Goal: Task Accomplishment & Management: Use online tool/utility

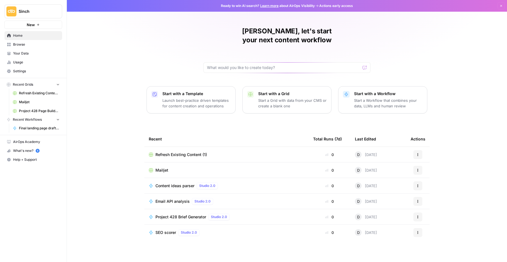
click at [42, 24] on button "New" at bounding box center [33, 25] width 58 height 8
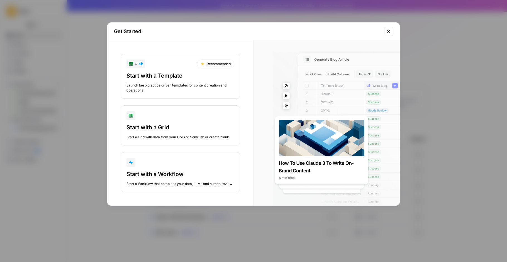
click at [30, 62] on div "Get Started + Recommended Start with a Template Launch best-practice driven tem…" at bounding box center [253, 131] width 507 height 262
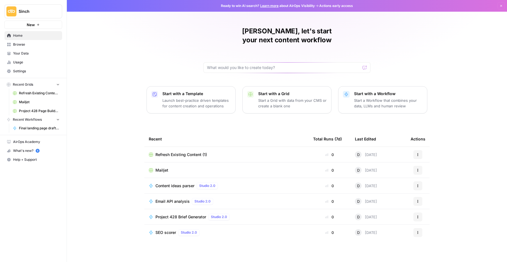
click at [303, 98] on p "Start a Grid with data from your CMS or create a blank one" at bounding box center [292, 103] width 69 height 11
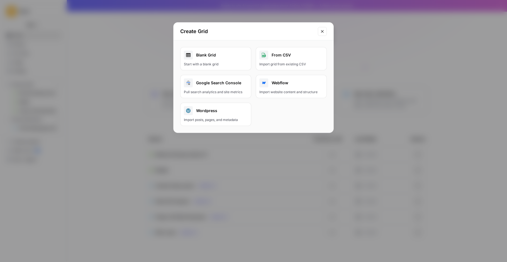
click at [281, 59] on div "From CSV" at bounding box center [291, 55] width 64 height 9
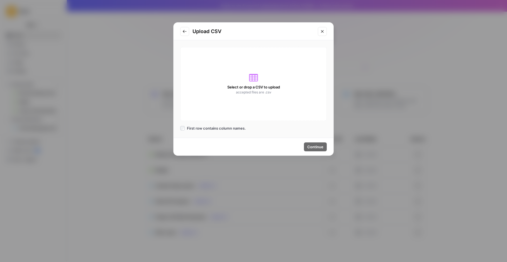
click at [252, 87] on span "Select or drop a CSV to upload" at bounding box center [253, 87] width 53 height 6
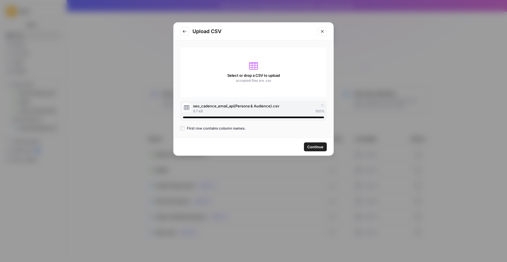
click at [317, 145] on span "Continue" at bounding box center [315, 147] width 16 height 6
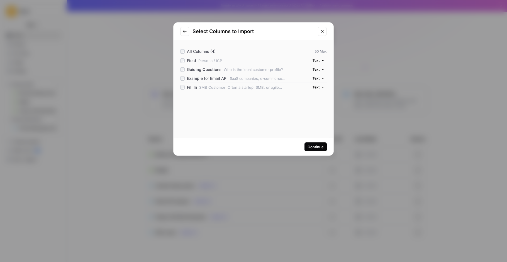
click at [317, 146] on div "Continue" at bounding box center [316, 147] width 16 height 6
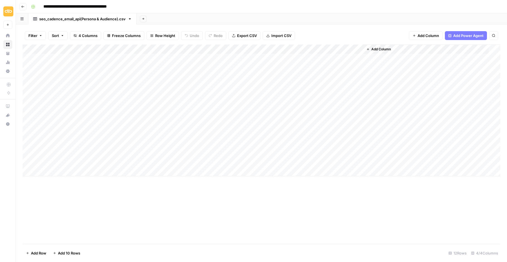
click at [279, 48] on div "Add Column" at bounding box center [262, 111] width 478 height 132
click at [230, 121] on span "Remove Column" at bounding box center [237, 123] width 49 height 6
click at [235, 54] on button "Delete" at bounding box center [233, 58] width 19 height 10
click at [278, 48] on div "Add Column" at bounding box center [262, 111] width 478 height 132
click at [162, 33] on span "Row Height" at bounding box center [165, 36] width 20 height 6
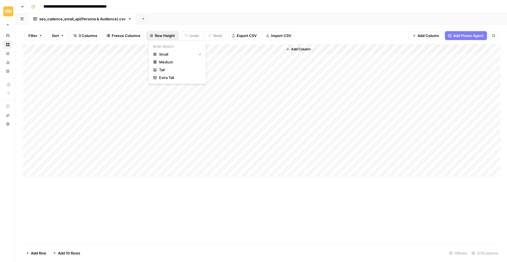
click at [170, 62] on span "Medium" at bounding box center [179, 62] width 40 height 6
click at [169, 36] on span "Row Height" at bounding box center [165, 36] width 20 height 6
click at [173, 72] on span "Tall" at bounding box center [179, 70] width 40 height 6
click at [93, 21] on div "seo_cadence_email_api(Persona & Audience).csv" at bounding box center [82, 19] width 86 height 6
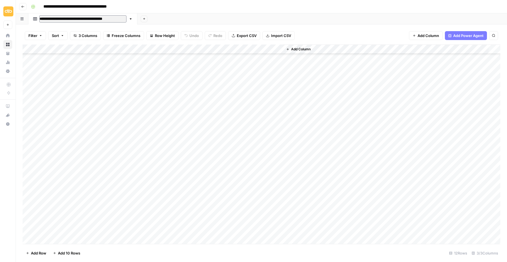
scroll to position [0, 3]
click at [93, 17] on input "**********" at bounding box center [85, 19] width 92 height 8
type input "**********"
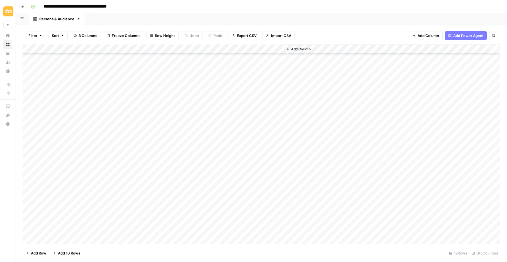
click at [338, 106] on div "Add Column" at bounding box center [391, 145] width 217 height 201
click at [95, 17] on button "Add Sheet" at bounding box center [92, 19] width 7 height 7
click at [120, 62] on button "CSV" at bounding box center [120, 66] width 54 height 8
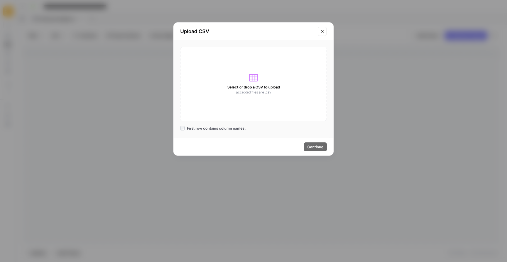
click at [322, 29] on icon "Close modal" at bounding box center [322, 31] width 4 height 4
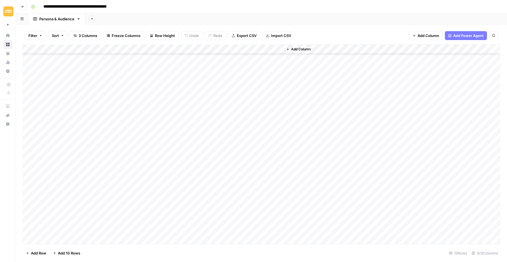
click at [95, 20] on button "Add Sheet" at bounding box center [92, 19] width 7 height 7
click at [112, 65] on span "CSV" at bounding box center [121, 66] width 41 height 6
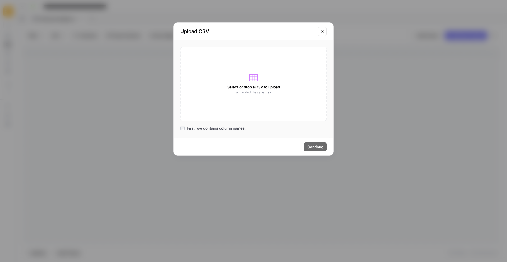
click at [259, 66] on div "Select or drop a CSV to upload accepted files are .csv" at bounding box center [253, 84] width 147 height 74
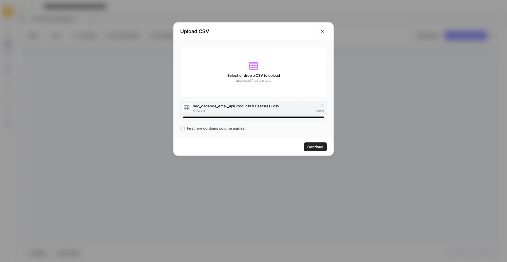
click at [322, 146] on span "Continue" at bounding box center [315, 147] width 16 height 6
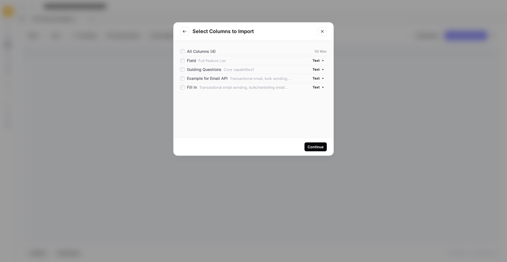
click at [322, 147] on div "Continue" at bounding box center [316, 147] width 16 height 6
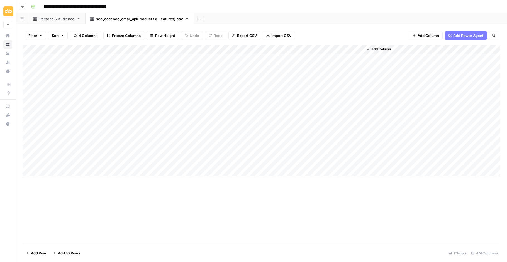
click at [279, 47] on div "Add Column" at bounding box center [262, 111] width 478 height 132
click at [236, 122] on span "Remove Column" at bounding box center [237, 123] width 49 height 6
click at [236, 56] on span "Delete" at bounding box center [234, 58] width 12 height 6
click at [233, 43] on div "Filter Sort 3 Columns Freeze Columns Row Height Undo Redo Export CSV Import CSV…" at bounding box center [262, 36] width 478 height 18
click at [233, 46] on div "Add Column" at bounding box center [262, 111] width 478 height 132
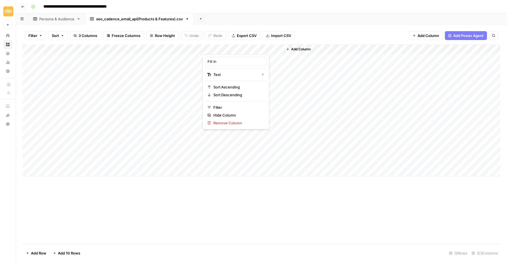
click at [169, 33] on span "Row Height" at bounding box center [165, 36] width 20 height 6
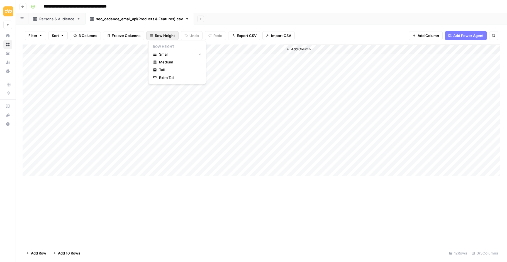
click at [176, 69] on span "Tall" at bounding box center [179, 70] width 40 height 6
click at [33, 162] on div "Add Column" at bounding box center [262, 145] width 478 height 201
click at [39, 252] on span "Delete 1 Row" at bounding box center [37, 254] width 22 height 6
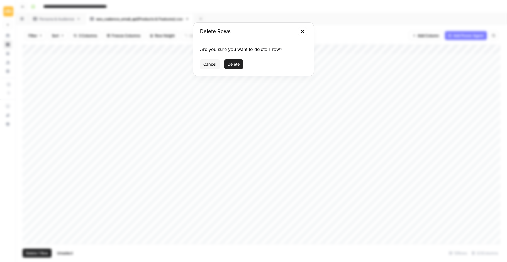
click at [236, 65] on span "Delete" at bounding box center [234, 65] width 12 height 6
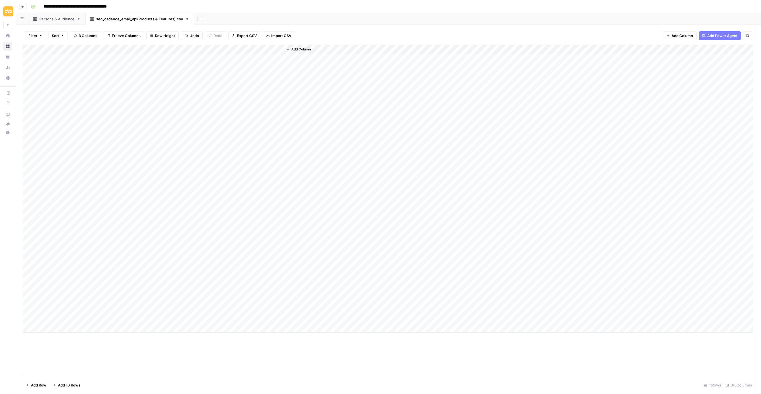
click at [74, 22] on div "Persona & Audience" at bounding box center [56, 19] width 35 height 6
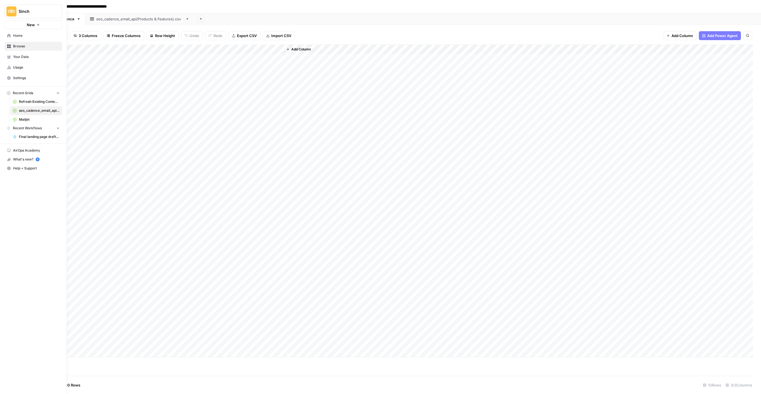
click at [47, 24] on button "New" at bounding box center [33, 25] width 58 height 8
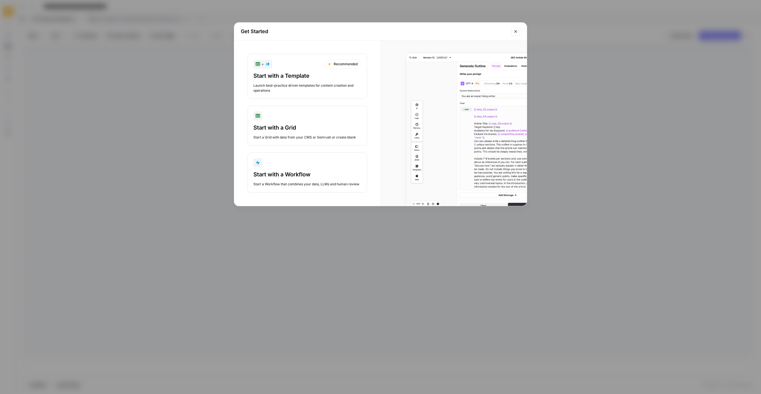
click at [324, 178] on div "Start with a Workflow" at bounding box center [307, 175] width 108 height 8
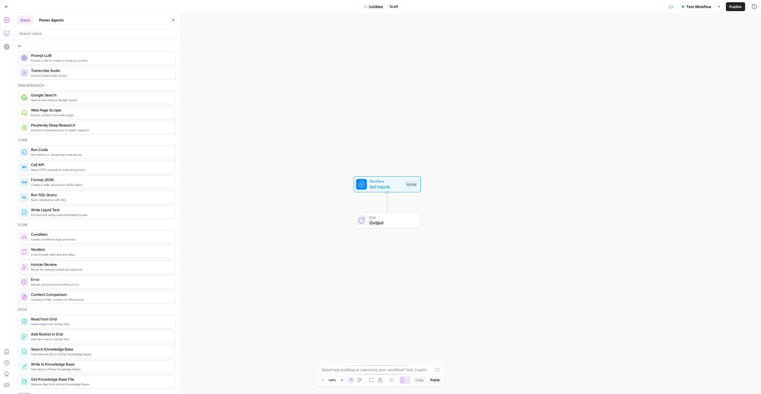
click at [10, 38] on button "Copilot" at bounding box center [6, 33] width 9 height 9
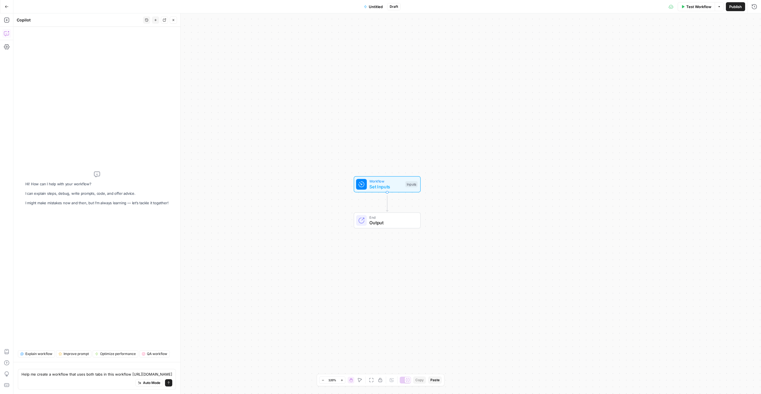
click at [107, 262] on textarea "Help me create a workflow that uses both tabs in this workflow https://app.airo…" at bounding box center [96, 374] width 151 height 6
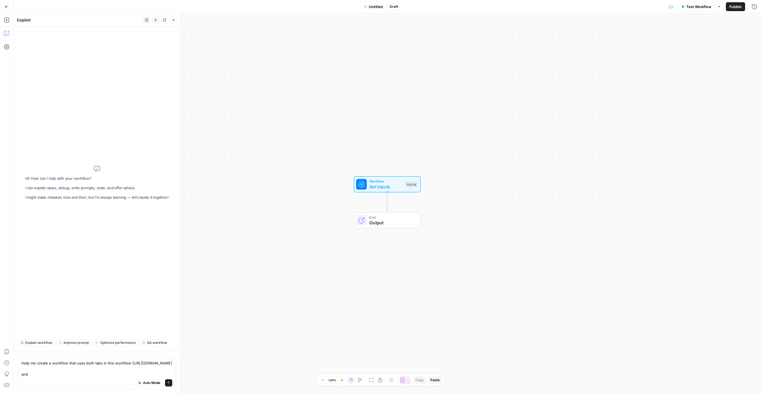
click at [27, 262] on textarea "Help me create a workflow that uses both tabs in this workflow https://app.airo…" at bounding box center [96, 368] width 151 height 17
click at [92, 262] on textarea "Help me create a workflow that uses both tabs in this grid https://app.airops.c…" at bounding box center [96, 368] width 151 height 17
type textarea "Help me create a workflow that uses both tabs in this grid https://app.airops.c…"
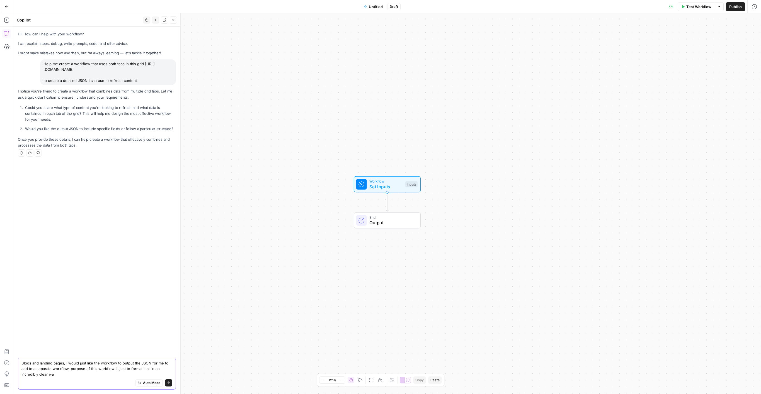
type textarea "Blogs and landing pages, I would just like the workflow to output the JSON for …"
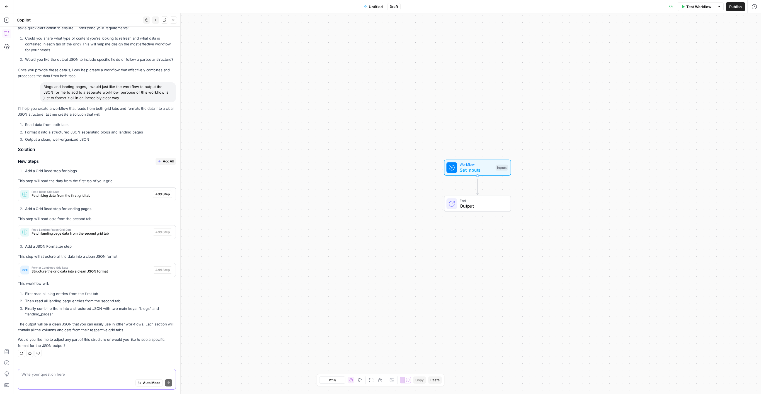
scroll to position [246, 0]
click at [163, 159] on span "Add All" at bounding box center [168, 161] width 11 height 5
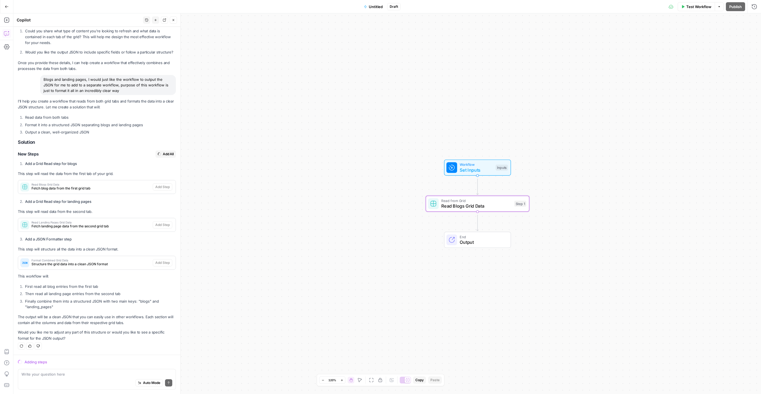
scroll to position [266, 0]
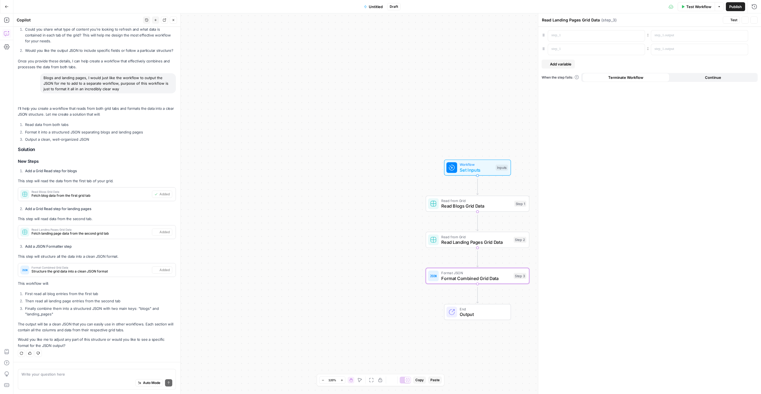
type textarea "Format Combined Grid Data"
click at [507, 8] on span "Test Workflow" at bounding box center [698, 7] width 25 height 6
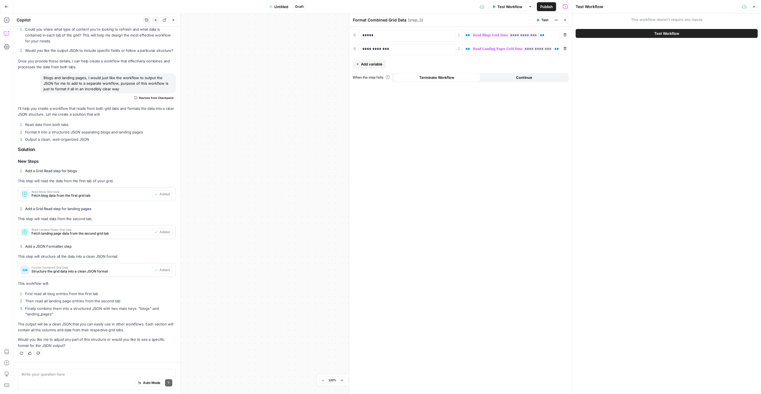
click at [507, 34] on span "Test Workflow" at bounding box center [666, 34] width 25 height 6
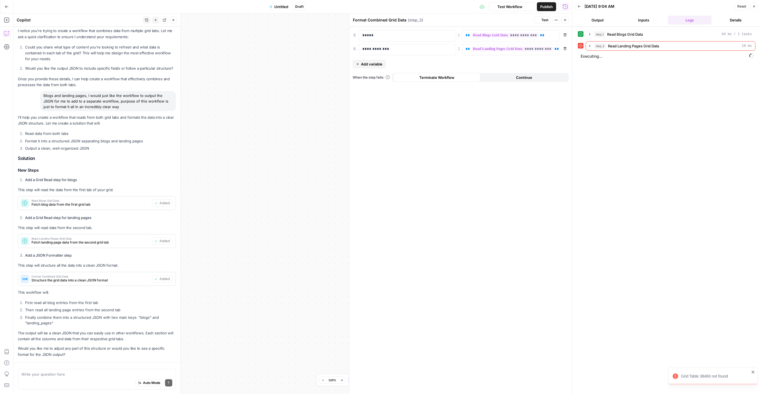
scroll to position [275, 0]
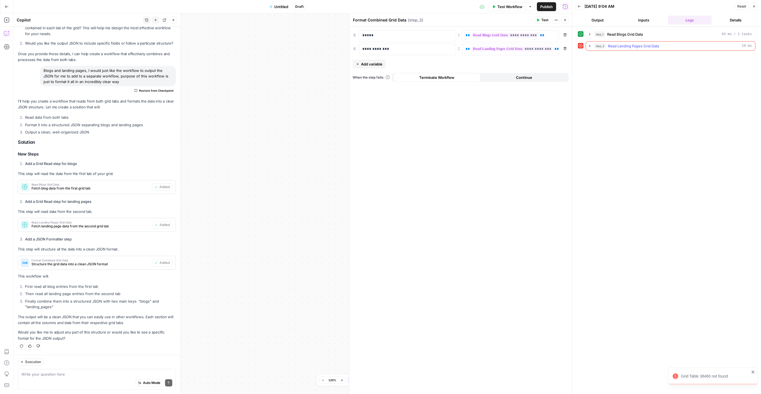
click at [507, 50] on button "step_2 Read Landing Pages Grid Data 19 ms" at bounding box center [670, 46] width 169 height 9
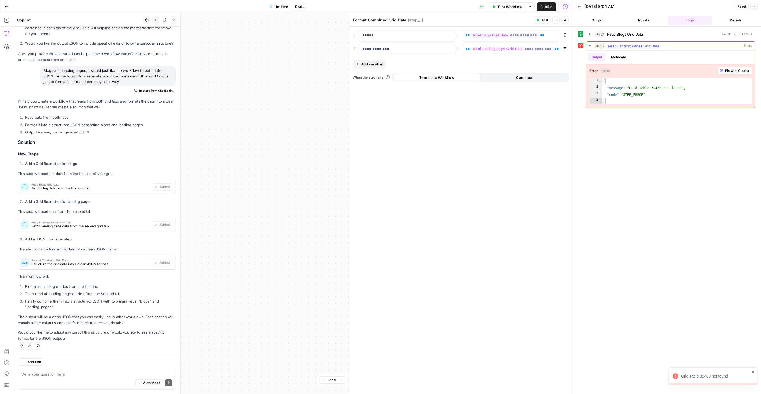
click at [507, 73] on span "Fix with Copilot" at bounding box center [737, 70] width 24 height 5
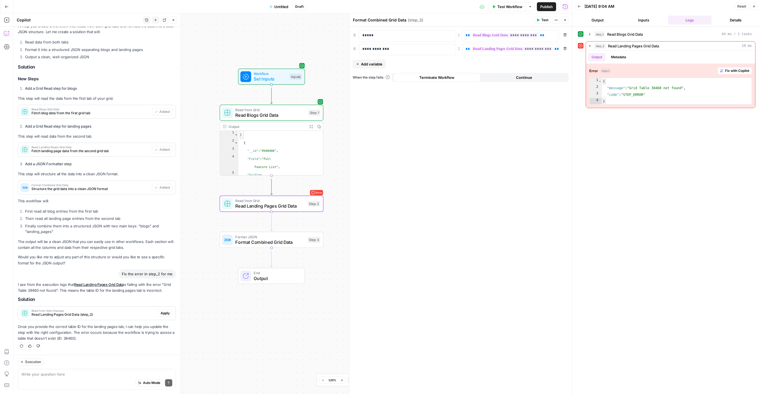
scroll to position [0, 0]
click at [113, 262] on textarea at bounding box center [96, 374] width 151 height 6
paste textarea "30145"
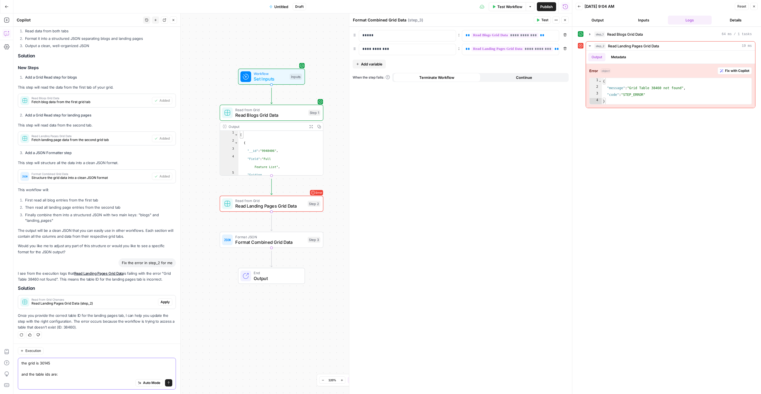
scroll to position [401, 0]
click at [43, 262] on textarea "the grid is 30145 and the table ids are:" at bounding box center [96, 368] width 151 height 17
paste textarea "38458"
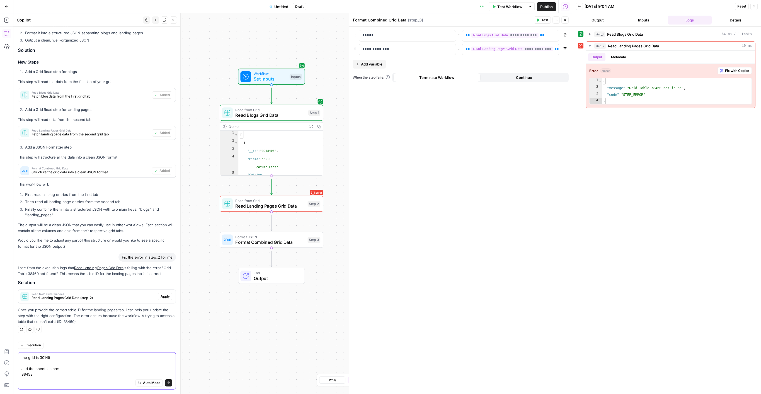
scroll to position [407, 0]
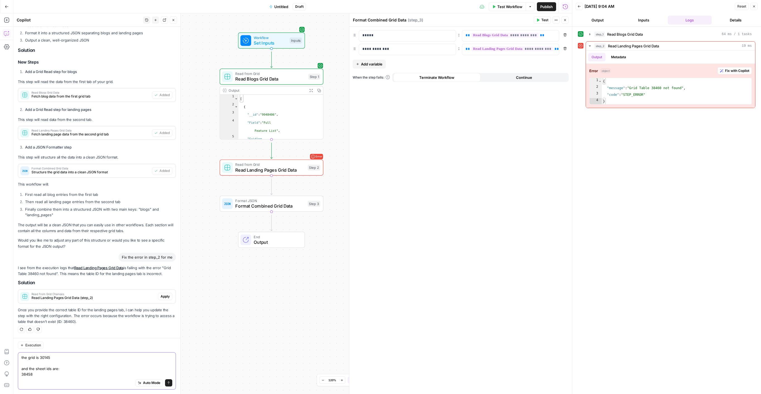
paste textarea "38459"
type textarea "the grid is 30145 and the sheet ids are: 38458 38459"
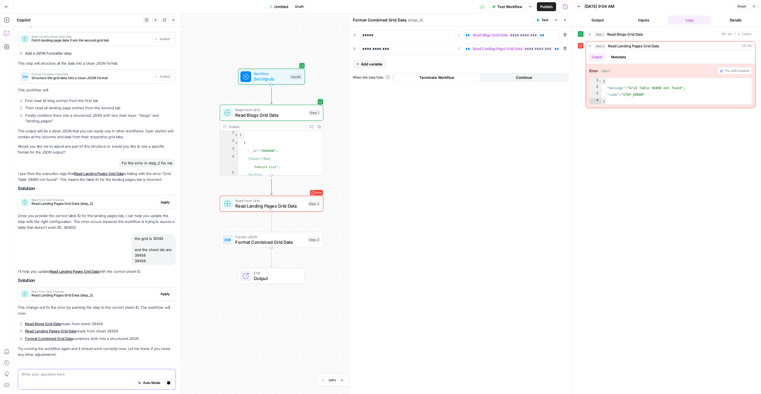
scroll to position [549, 0]
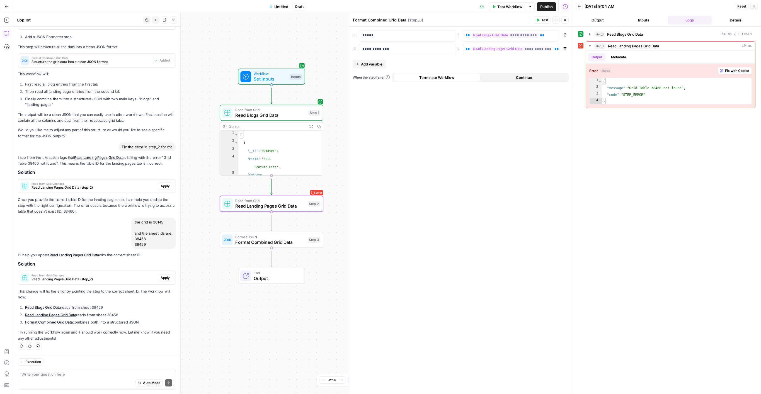
click at [160, 262] on span "Apply" at bounding box center [164, 277] width 9 height 5
click at [368, 74] on span "Apply anyway" at bounding box center [367, 71] width 27 height 6
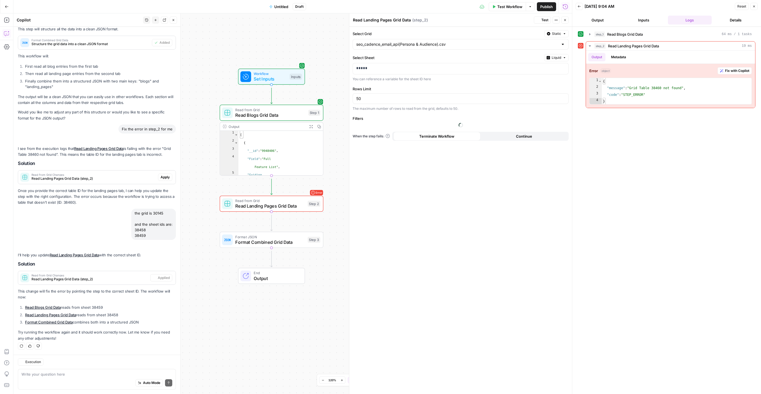
scroll to position [569, 0]
click at [498, 7] on span "Test Workflow" at bounding box center [509, 7] width 25 height 6
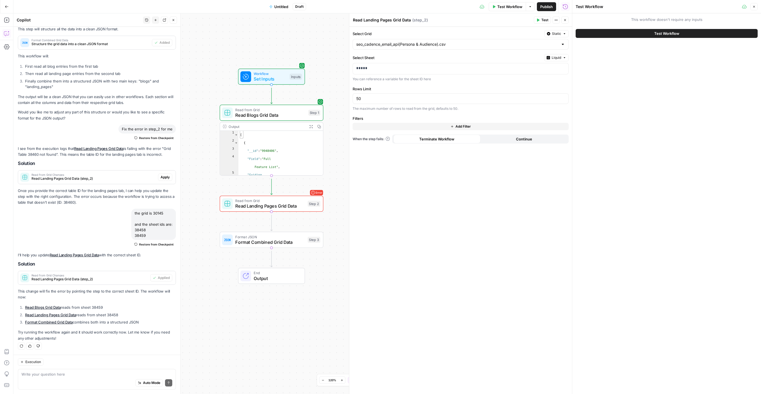
click at [507, 35] on button "Test Workflow" at bounding box center [666, 33] width 182 height 9
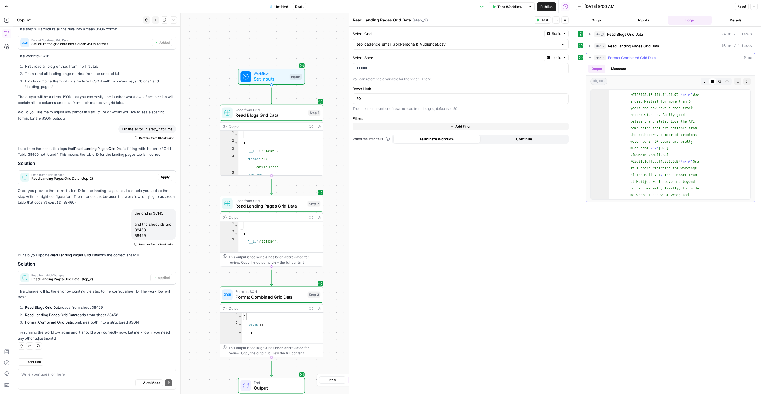
scroll to position [3593, 0]
click at [84, 262] on div "Execution Write your question here Auto Mode Send" at bounding box center [96, 374] width 167 height 39
click at [84, 262] on textarea at bounding box center [96, 374] width 151 height 6
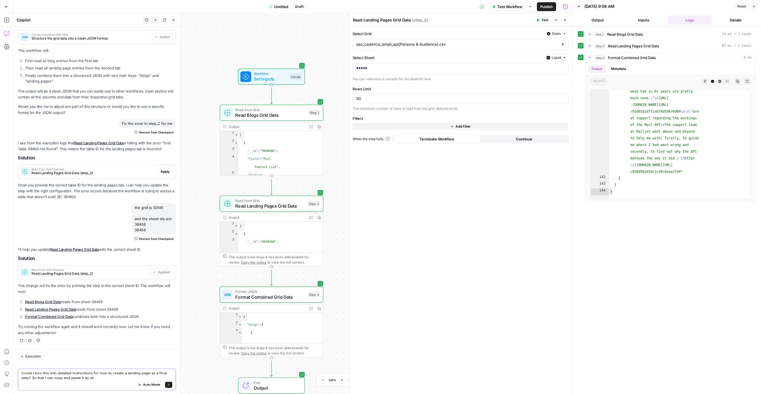
scroll to position [581, 0]
type textarea "Could I turn this into detailed instructions for how to create a landing page a…"
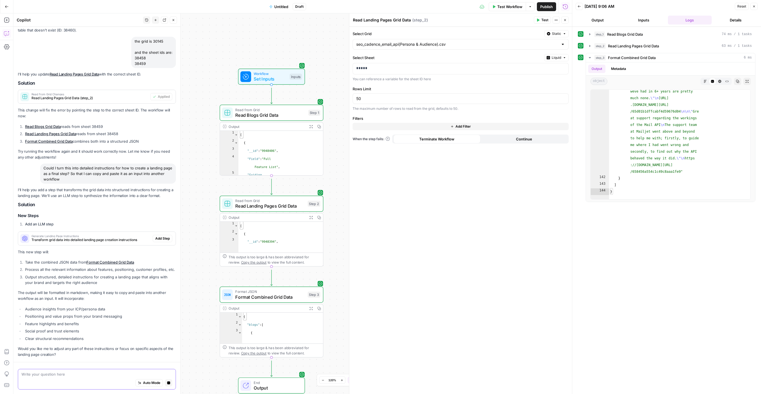
scroll to position [836, 0]
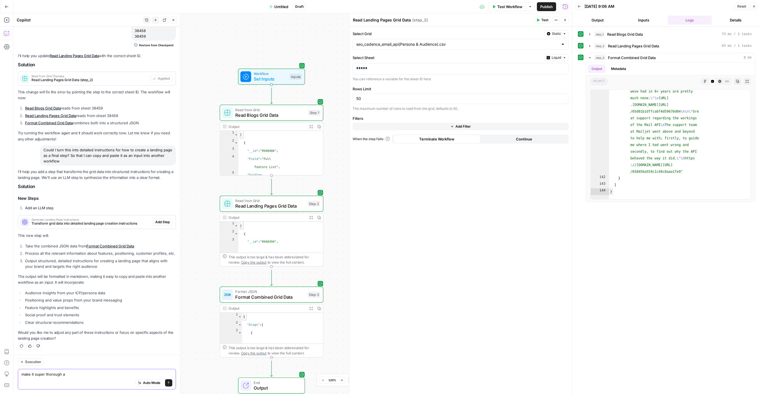
type textarea "make it super thorough"
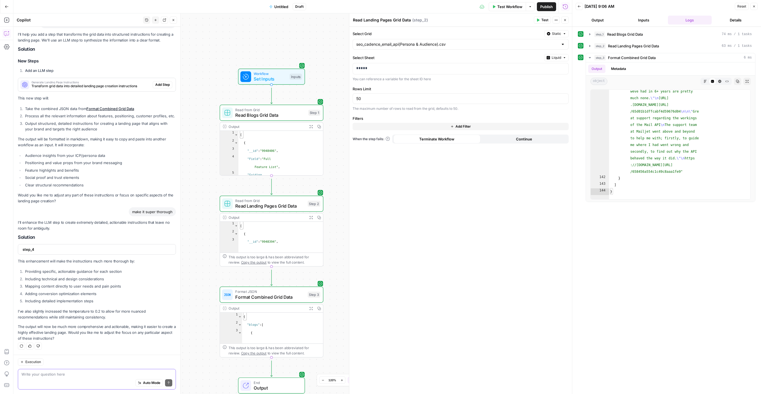
scroll to position [0, 0]
click at [116, 244] on div "step_4" at bounding box center [95, 249] width 154 height 10
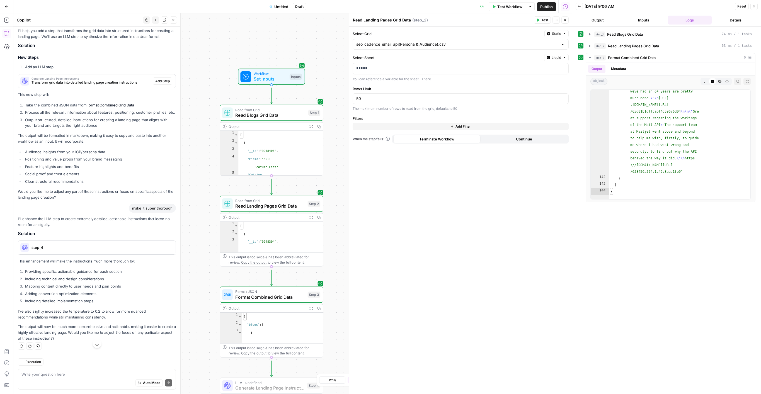
click at [157, 84] on span "Add Step" at bounding box center [162, 81] width 14 height 5
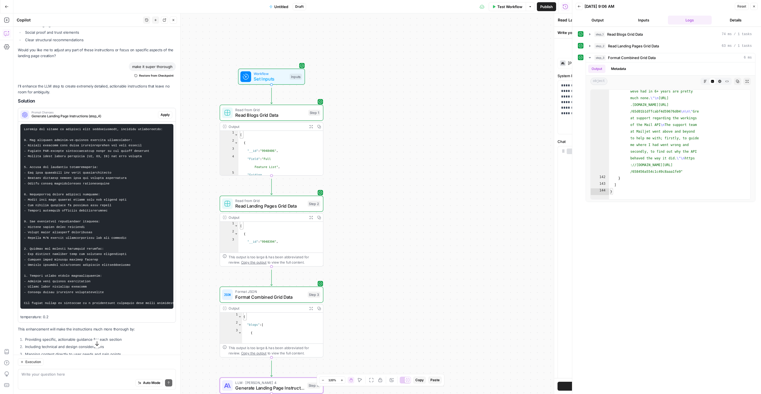
type textarea "Generate Landing Page Instructions"
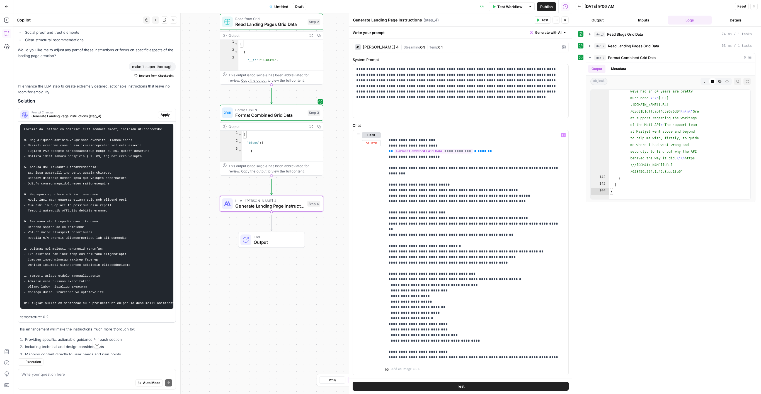
scroll to position [24, 0]
click at [400, 155] on p "**********" at bounding box center [474, 328] width 173 height 441
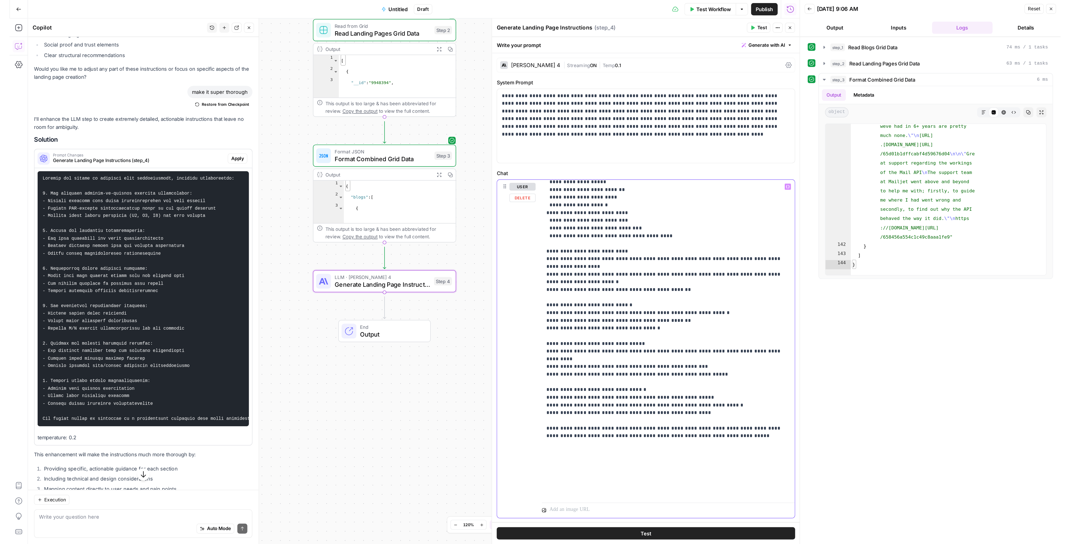
scroll to position [207, 0]
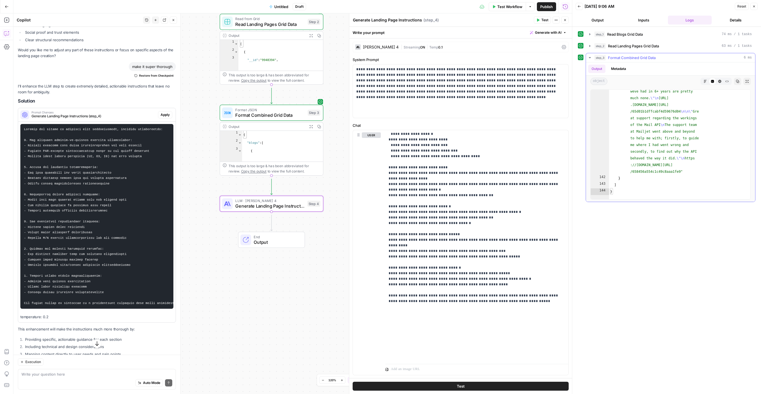
click at [507, 83] on icon "button" at bounding box center [737, 81] width 3 height 3
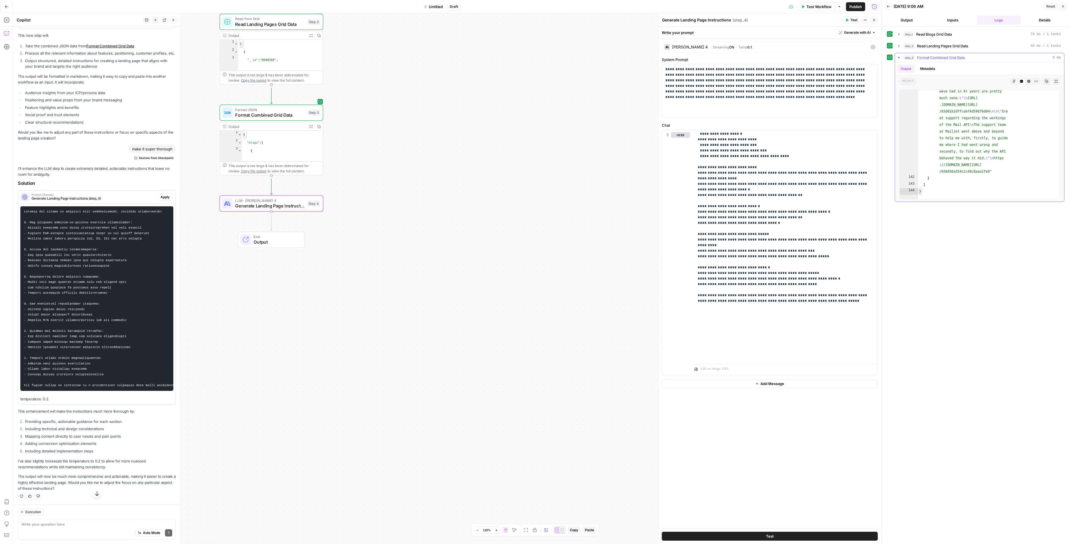
click at [507, 83] on icon "button" at bounding box center [1046, 81] width 3 height 3
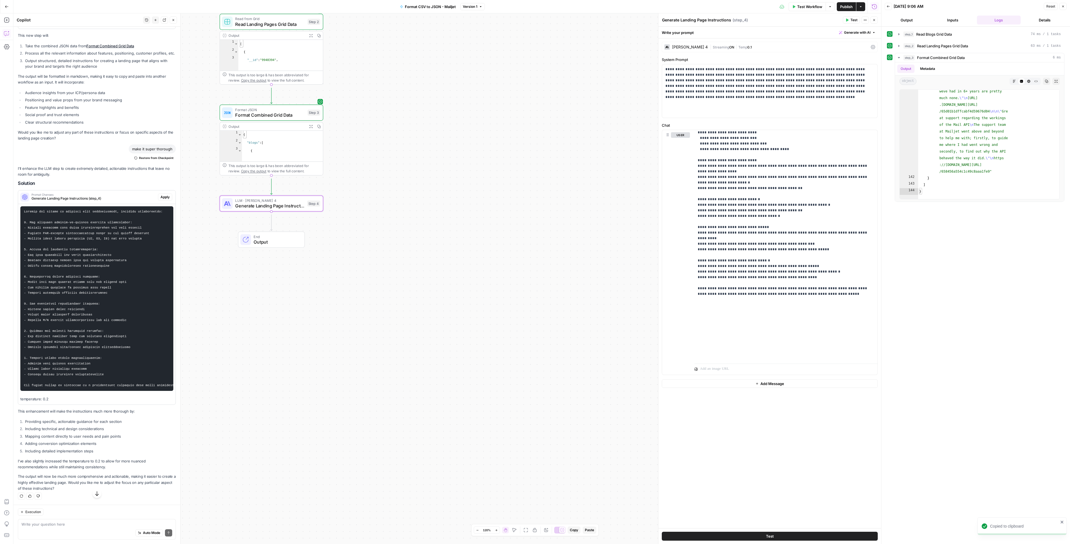
scroll to position [215, 0]
click at [507, 87] on div "object Markdown Code Editor HTML Viewer Raw Output Copy Expand Output" at bounding box center [979, 82] width 169 height 12
click at [507, 83] on icon "button" at bounding box center [1046, 81] width 3 height 3
click at [2, 9] on button "Go Back" at bounding box center [7, 7] width 10 height 10
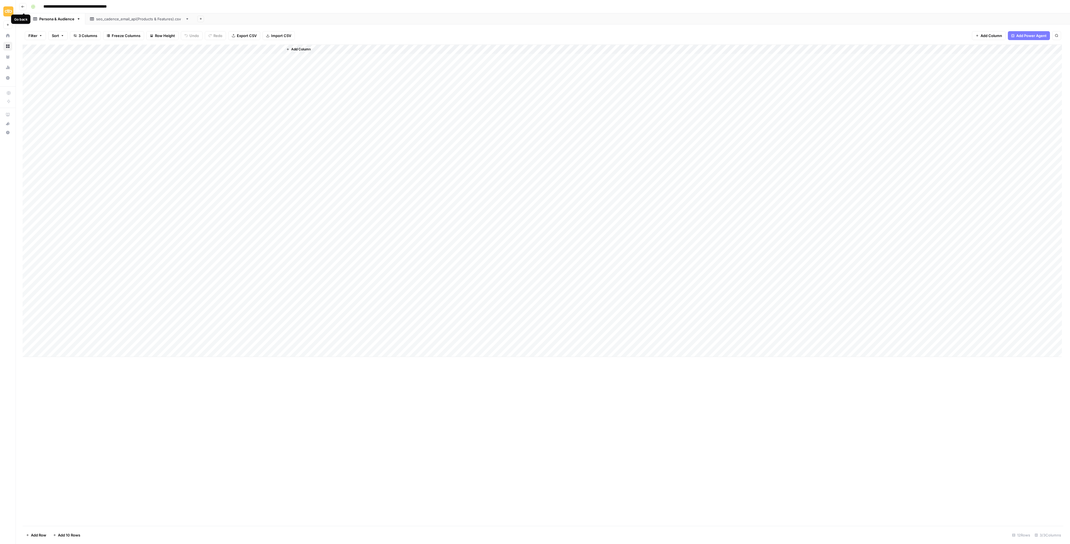
click at [21, 9] on button "Go back" at bounding box center [22, 6] width 7 height 7
click at [22, 10] on button "Go back" at bounding box center [22, 6] width 7 height 7
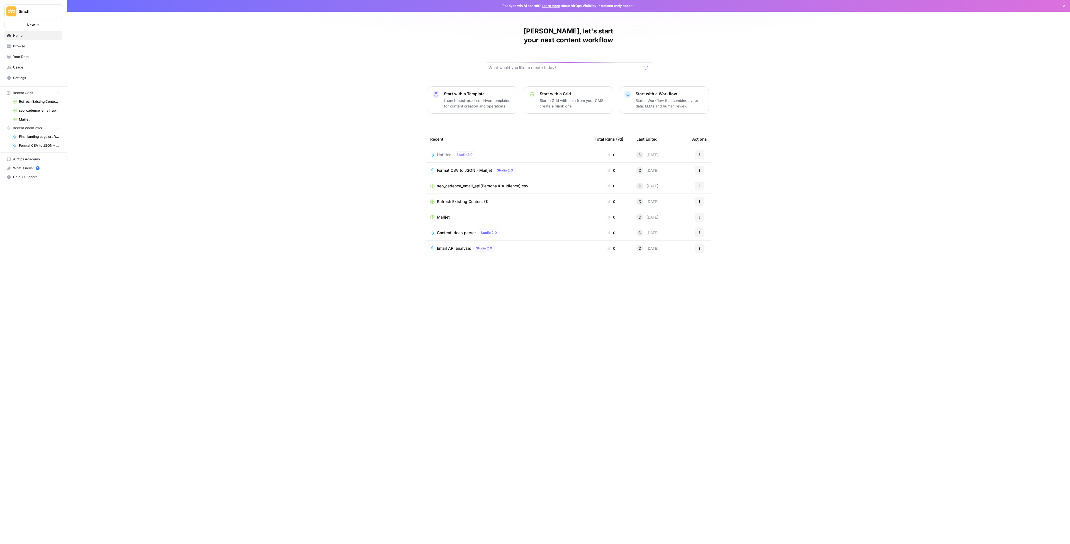
click at [437, 220] on span "Mailjet" at bounding box center [443, 218] width 13 height 6
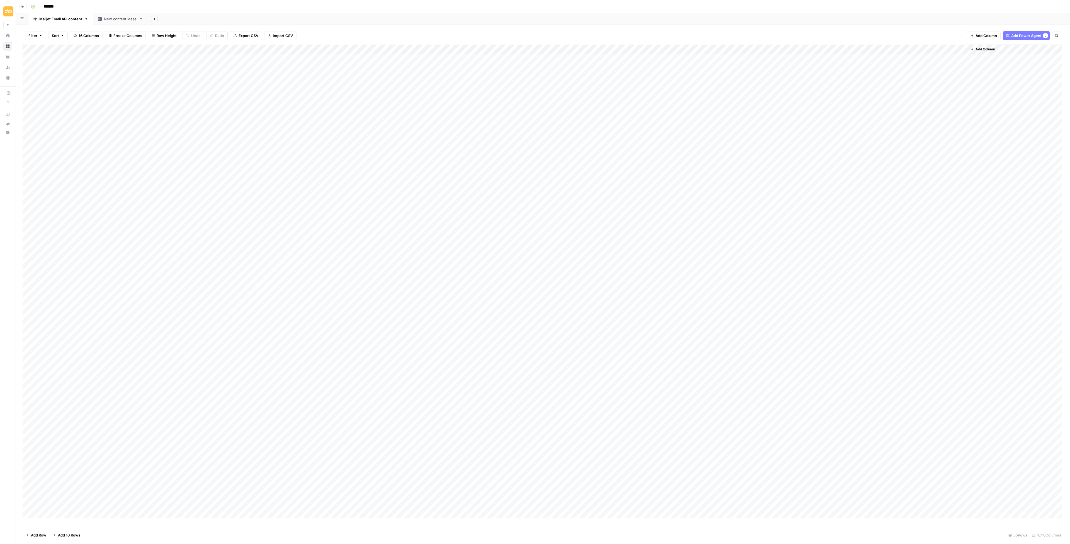
click at [55, 10] on input "*******" at bounding box center [56, 6] width 31 height 9
click at [66, 8] on input "*******" at bounding box center [56, 6] width 31 height 9
type input "**********"
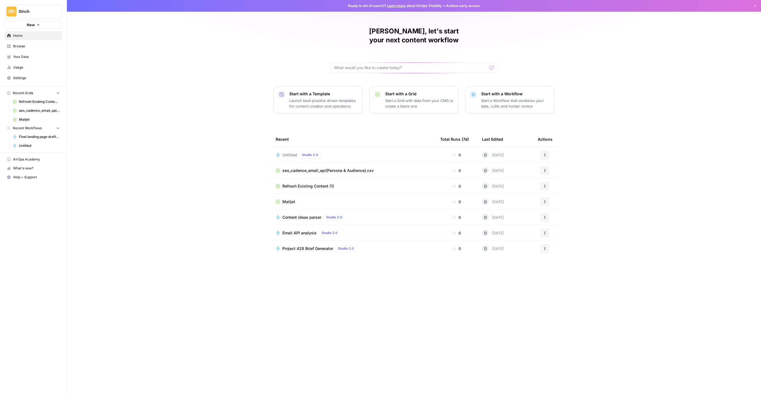
click at [310, 173] on span "seo_cadence_email_api(Persona & Audience).csv" at bounding box center [327, 171] width 91 height 6
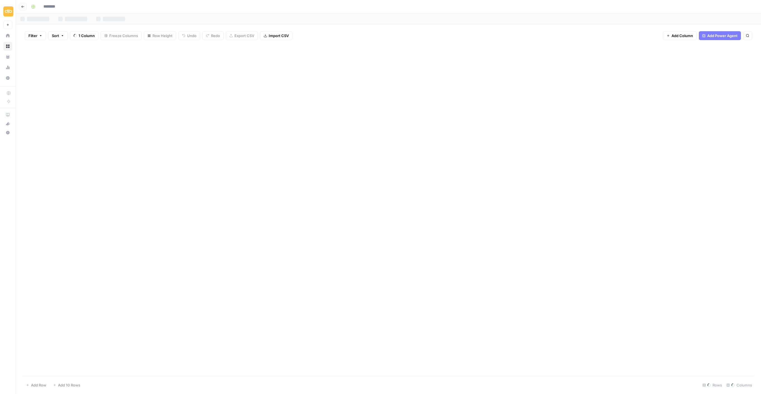
type input "**********"
click at [183, 22] on div "seo_cadence_email_api(Products & Features).csv" at bounding box center [139, 19] width 87 height 6
type input "**********"
click at [25, 9] on button "Go back" at bounding box center [22, 6] width 7 height 7
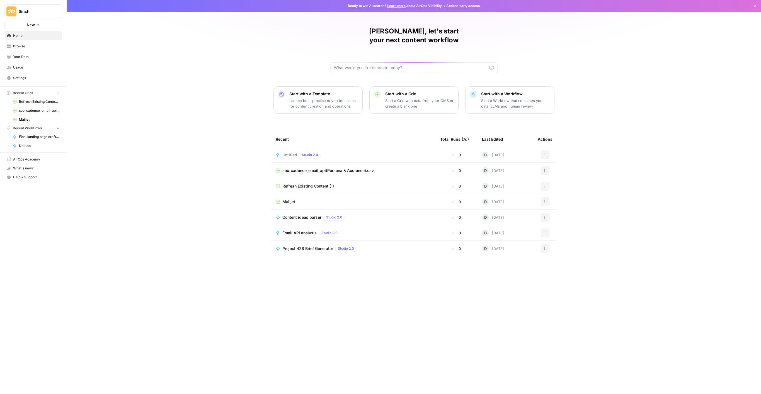
click at [279, 209] on td "Mailjet" at bounding box center [353, 201] width 164 height 15
click at [282, 205] on span "Mailjet" at bounding box center [288, 202] width 13 height 6
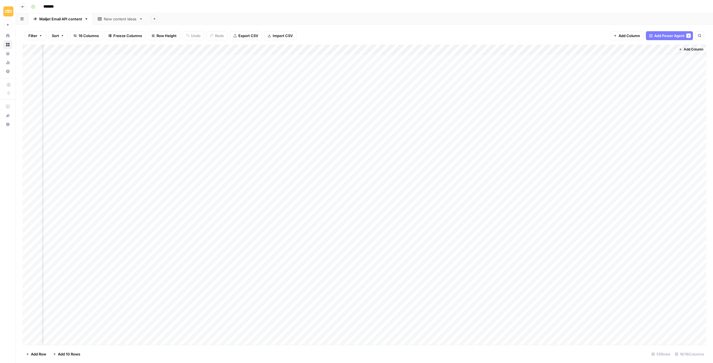
scroll to position [0, 292]
click at [696, 47] on span "Add Column" at bounding box center [694, 49] width 20 height 5
click at [710, 4] on header "Add Column Close General Power Agents Workflow" at bounding box center [657, 11] width 111 height 22
click at [709, 4] on button "Close" at bounding box center [706, 5] width 7 height 7
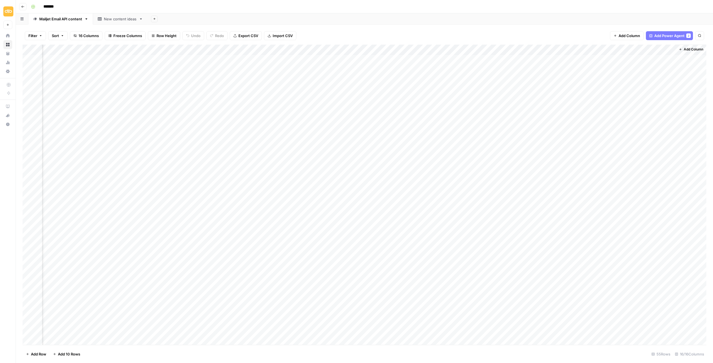
click at [21, 6] on icon "button" at bounding box center [22, 6] width 3 height 3
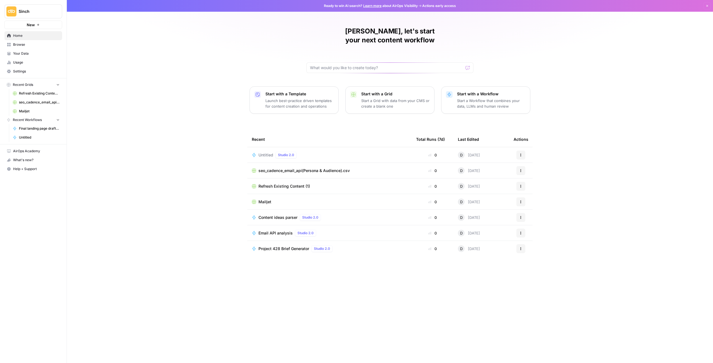
click at [266, 152] on span "Untitled" at bounding box center [266, 155] width 15 height 6
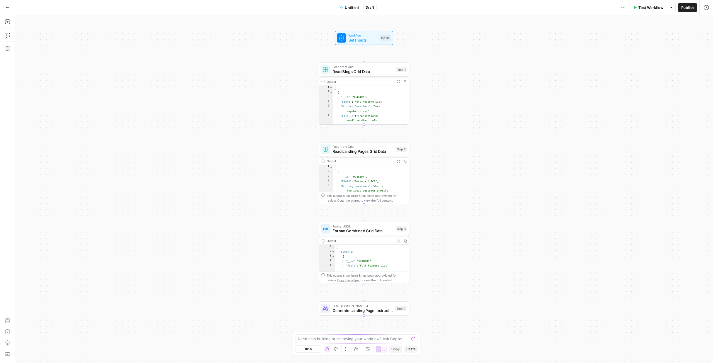
click at [345, 7] on span "Untitled" at bounding box center [352, 8] width 14 height 6
click at [89, 41] on input "Name" at bounding box center [98, 44] width 155 height 6
type input "f"
type input "Format CSV to JSON - Mailjet"
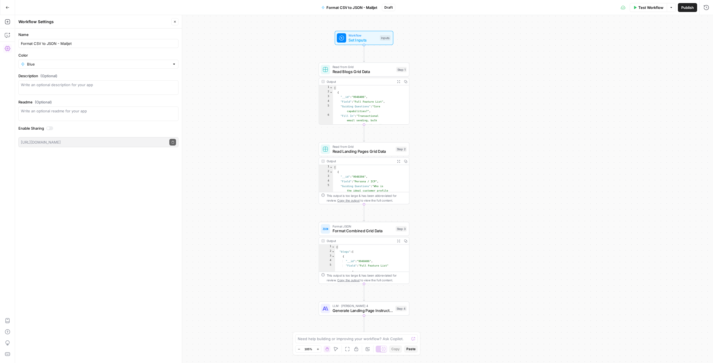
click at [688, 8] on span "Publish" at bounding box center [688, 8] width 13 height 6
click at [9, 8] on button "Go Back" at bounding box center [8, 8] width 10 height 10
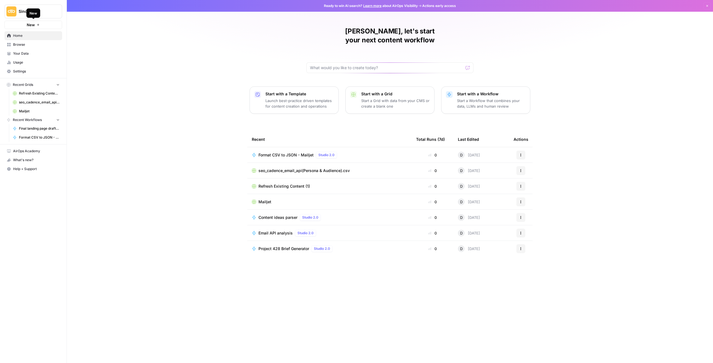
click at [35, 26] on button "New" at bounding box center [33, 25] width 58 height 8
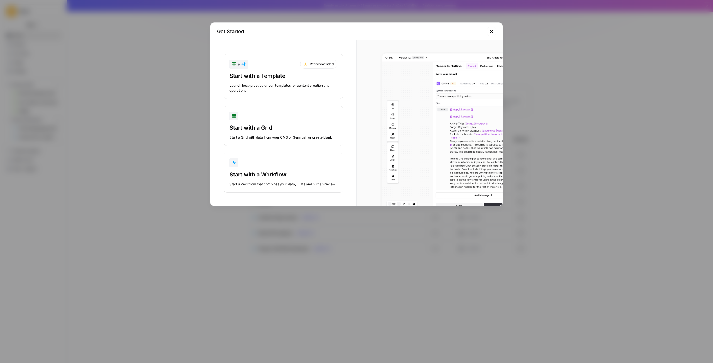
click at [293, 167] on button "Start with a Workflow Start a Workflow that combines your data, LLMs and human …" at bounding box center [284, 172] width 120 height 40
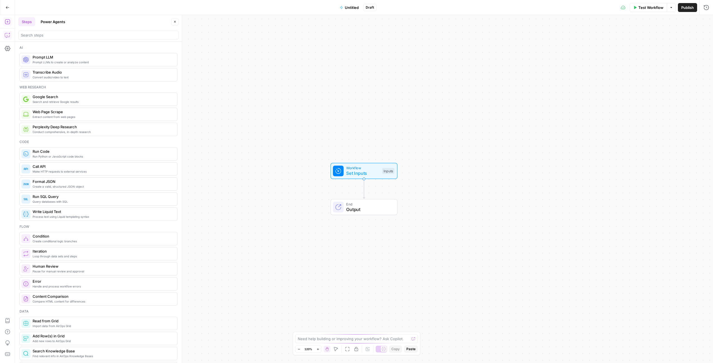
click at [7, 35] on icon "button" at bounding box center [8, 35] width 6 height 6
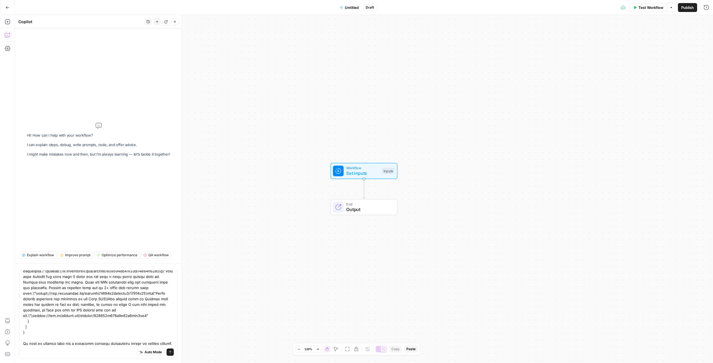
scroll to position [1554, 0]
type textarea "create the world's most powerful refresh workflow that takes this JSON: { "blog…"
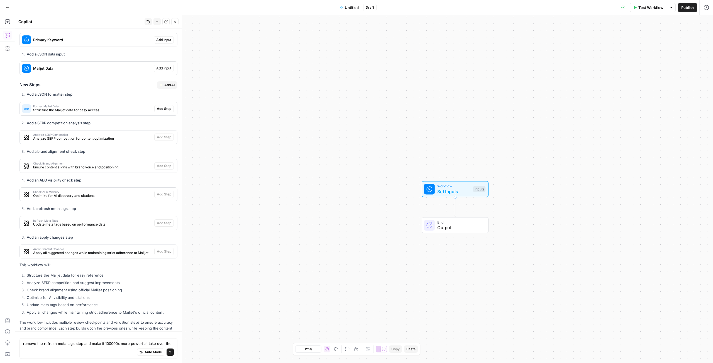
scroll to position [1825, 0]
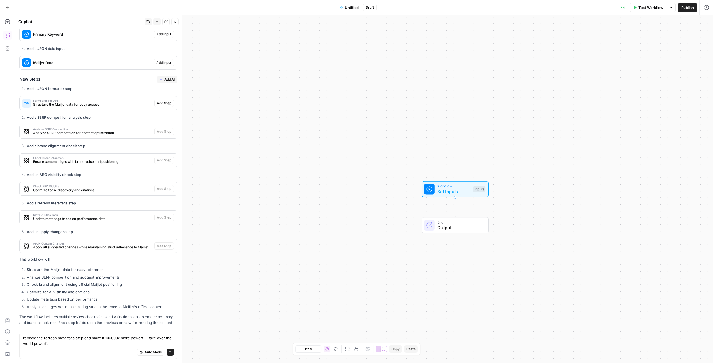
type textarea "remove the refresh meta tags step and make it 100000x more powerful, take over …"
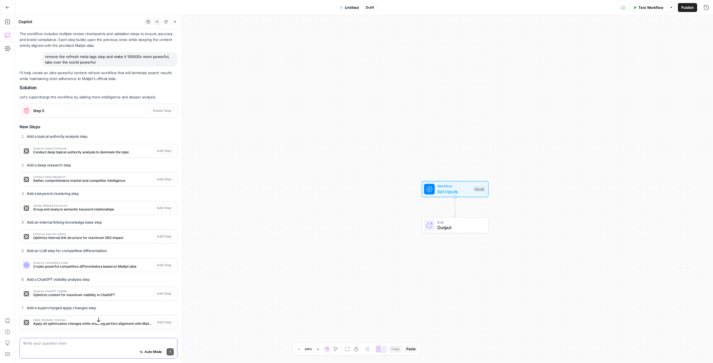
scroll to position [2157, 0]
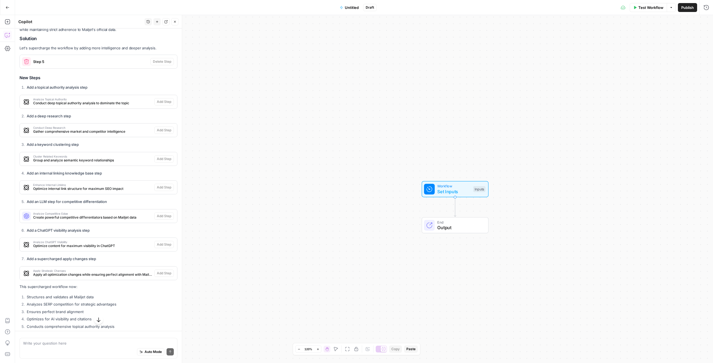
click at [115, 98] on span "Analyze Topical Authority" at bounding box center [92, 99] width 119 height 3
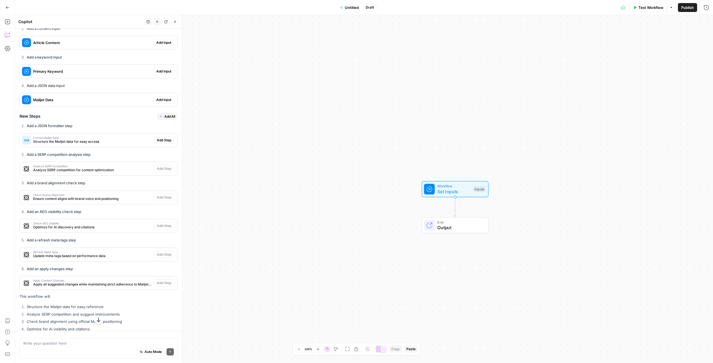
scroll to position [1721, 0]
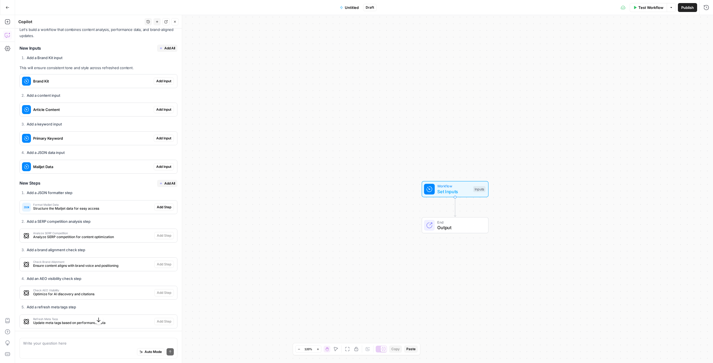
click at [161, 182] on icon "button" at bounding box center [160, 183] width 3 height 3
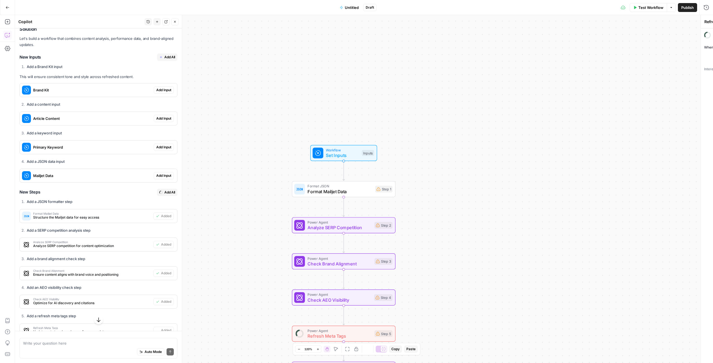
type textarea "Apply Content Changes"
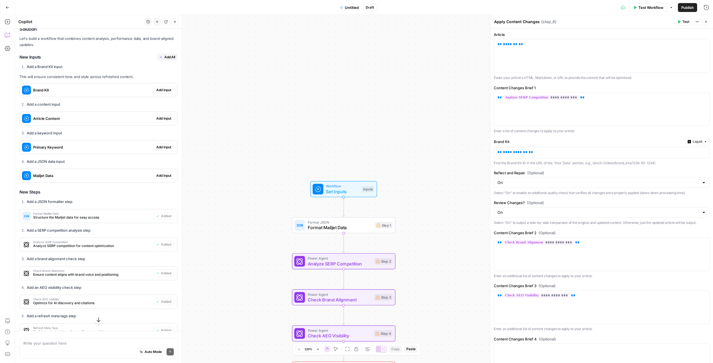
click at [165, 55] on span "Add All" at bounding box center [169, 57] width 11 height 5
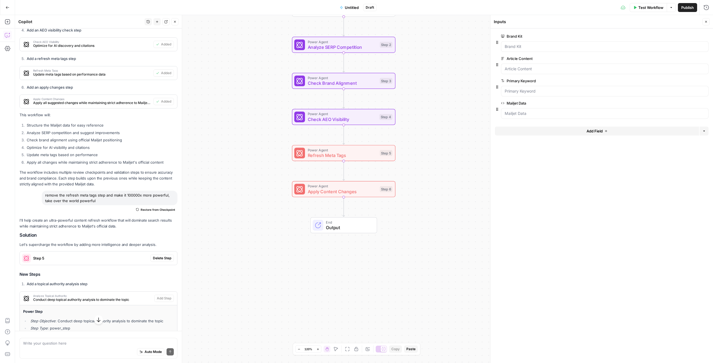
scroll to position [1931, 0]
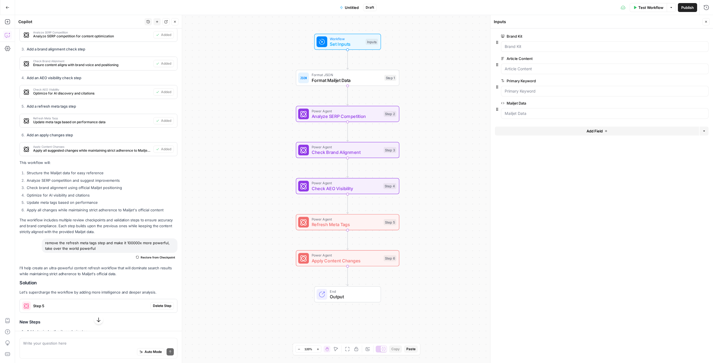
drag, startPoint x: 250, startPoint y: 177, endPoint x: 254, endPoint y: 245, distance: 69.0
click at [254, 245] on div "Workflow Set Inputs Inputs Format JSON Format Mailjet Data Step 1 Power Agent A…" at bounding box center [364, 189] width 698 height 348
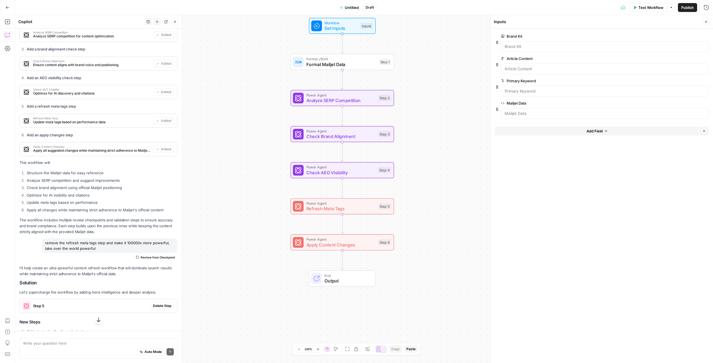
drag, startPoint x: 254, startPoint y: 245, endPoint x: 249, endPoint y: 230, distance: 16.6
click at [249, 230] on div "Workflow Set Inputs Inputs Format JSON Format Mailjet Data Step 1 Power Agent A…" at bounding box center [364, 189] width 698 height 348
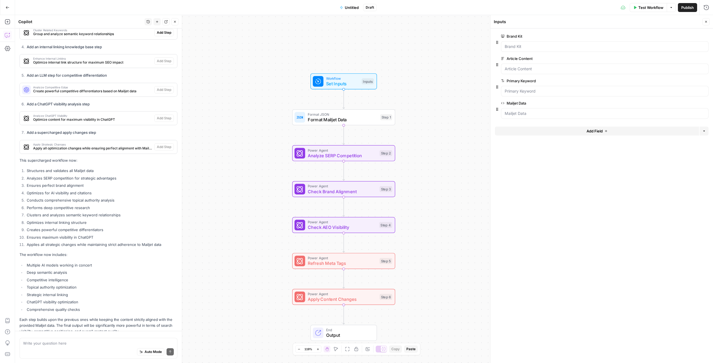
scroll to position [2372, 0]
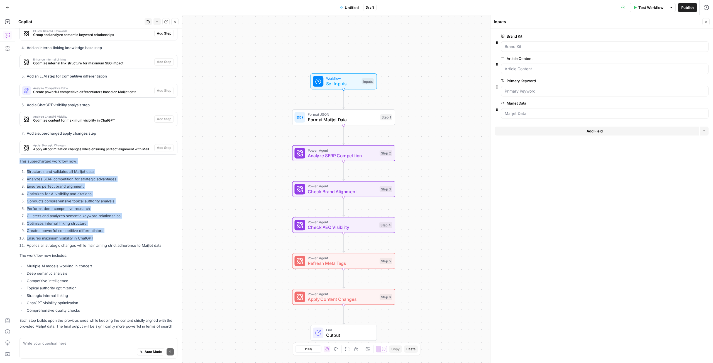
drag, startPoint x: 109, startPoint y: 220, endPoint x: 20, endPoint y: 142, distance: 117.7
click at [20, 142] on div "I'll help create an ultra-powerful content refresh workflow that will dominate …" at bounding box center [99, 80] width 158 height 512
drag, startPoint x: 167, startPoint y: 226, endPoint x: 23, endPoint y: 139, distance: 168.2
click at [24, 139] on div "I'll help create an ultra-powerful content refresh workflow that will dominate …" at bounding box center [99, 80] width 158 height 512
copy div "This supercharged workflow now: Structures and validates all Mailjet data Analy…"
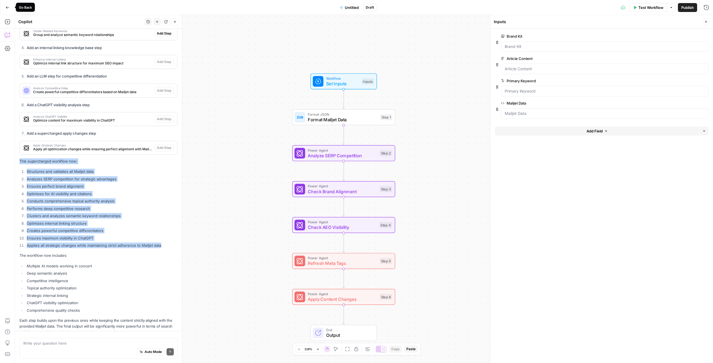
click at [7, 6] on icon "button" at bounding box center [7, 7] width 3 height 3
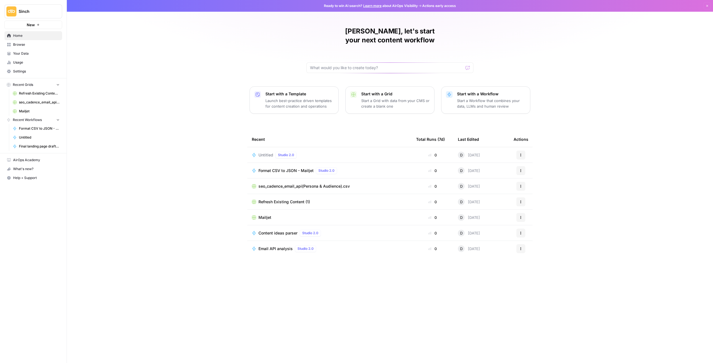
click at [518, 150] on button "Actions" at bounding box center [521, 154] width 9 height 9
click at [537, 174] on span "Delete" at bounding box center [549, 172] width 45 height 6
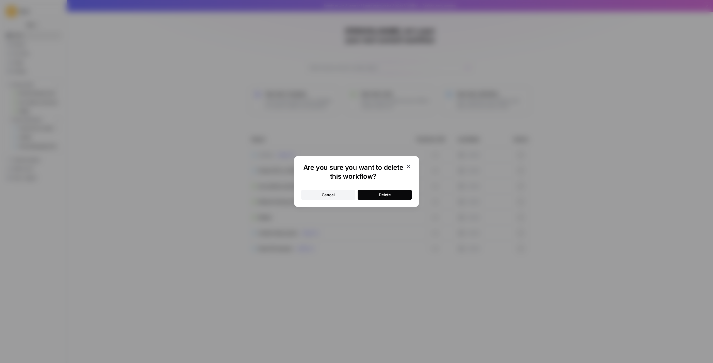
click at [386, 193] on div "Delete" at bounding box center [385, 195] width 12 height 6
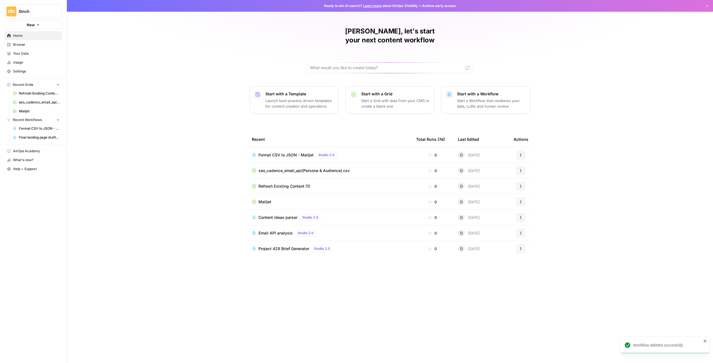
click at [44, 23] on button "New" at bounding box center [33, 25] width 58 height 8
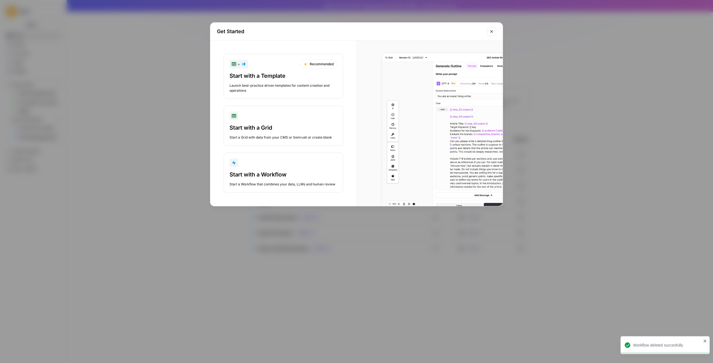
click at [276, 180] on div "Start with a Workflow Start a Workflow that combines your data, LLMs and human …" at bounding box center [284, 179] width 108 height 16
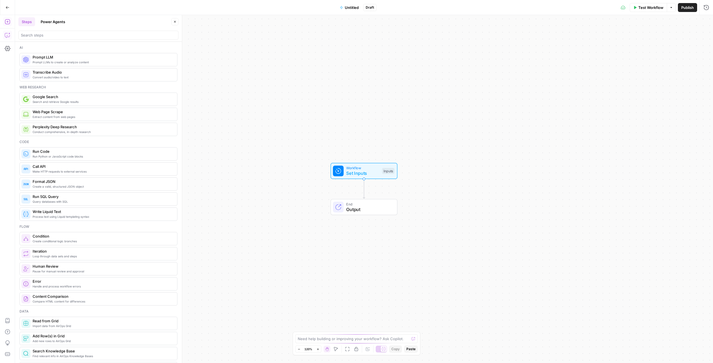
click at [10, 35] on button "Copilot" at bounding box center [7, 35] width 9 height 9
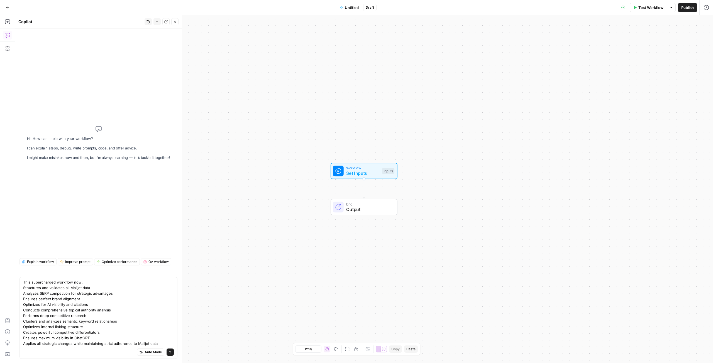
click at [50, 281] on textarea "This supercharged workflow now: Structures and validates all Mailjet data Analy…" at bounding box center [98, 312] width 151 height 67
click at [161, 339] on textarea "This workflow should: Structures and validates all Mailjet data Analyzes SERP c…" at bounding box center [98, 312] width 151 height 67
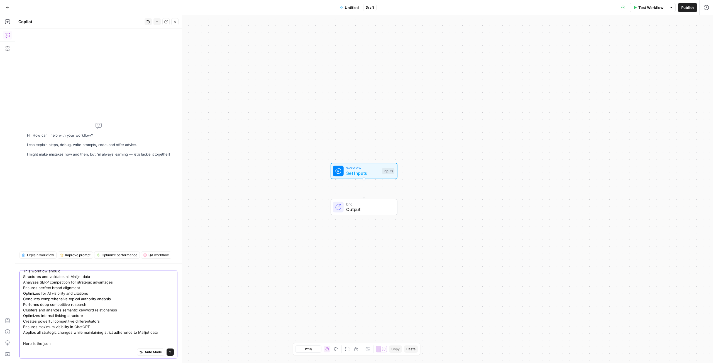
scroll to position [5, 0]
paste textarea "{ "blogs": [ { "__id": "9948406", "Field": "Full Feature List", "Guiding Questi…"
type textarea "This workflow should: Structures and validates all Mailjet data Analyzes SERP c…"
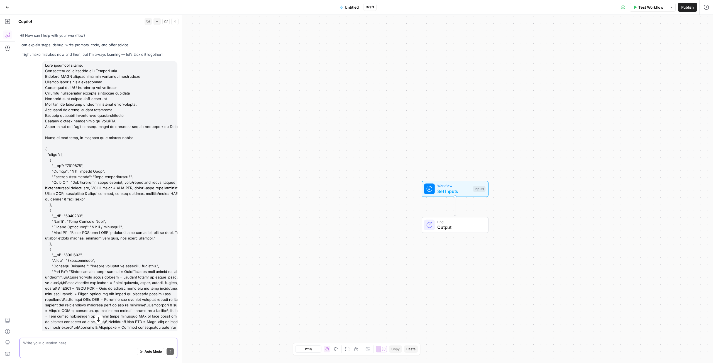
scroll to position [0, 0]
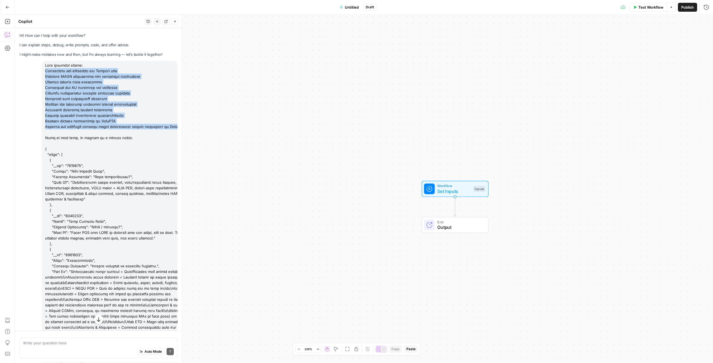
drag, startPoint x: 66, startPoint y: 132, endPoint x: 44, endPoint y: 70, distance: 65.1
copy div "Structures and validates all Mailjet data Analyzes SERP competition for strateg…"
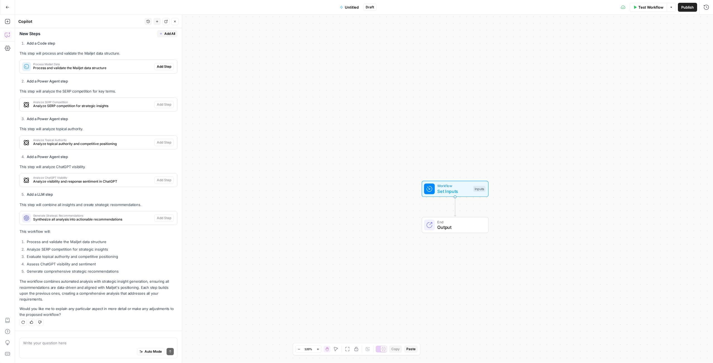
scroll to position [1902, 0]
click at [86, 334] on div "Write your question here Auto Mode Send" at bounding box center [98, 347] width 167 height 32
click at [82, 340] on textarea at bounding box center [98, 343] width 151 height 6
paste textarea "Structures and validates all Mailjet data Analyzes SERP competition for strateg…"
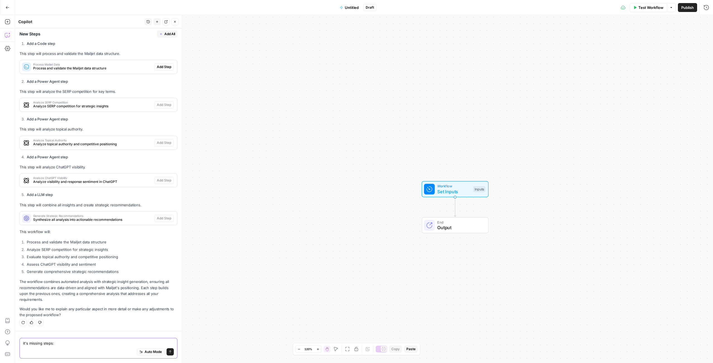
type textarea "it's missing steps: Structures and validates all Mailjet data Analyzes SERP com…"
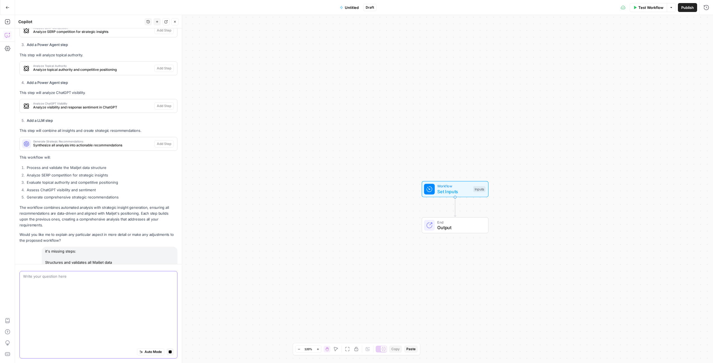
scroll to position [1982, 0]
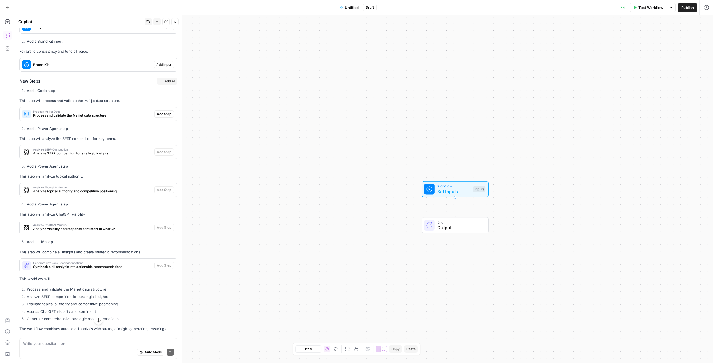
scroll to position [1714, 0]
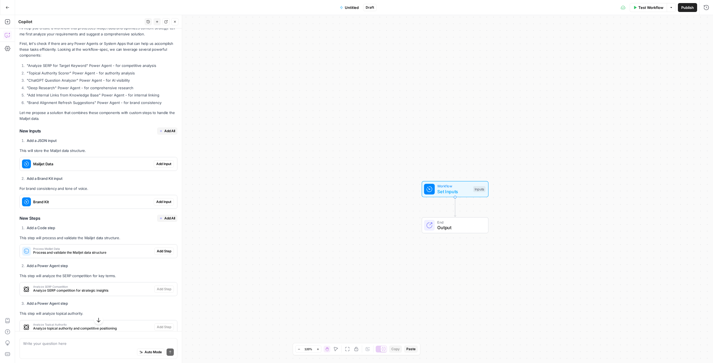
click at [167, 132] on span "Add All" at bounding box center [169, 130] width 11 height 5
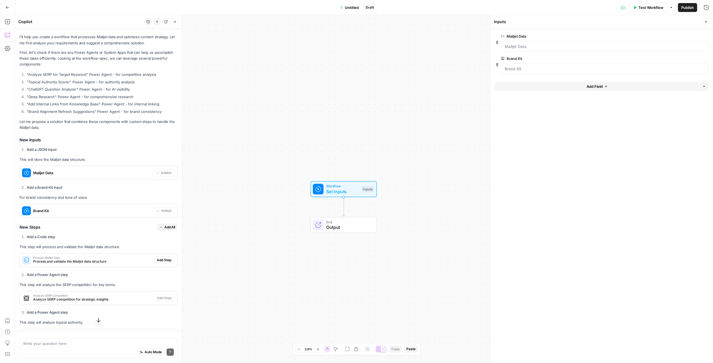
click at [165, 229] on span "Add All" at bounding box center [169, 227] width 11 height 5
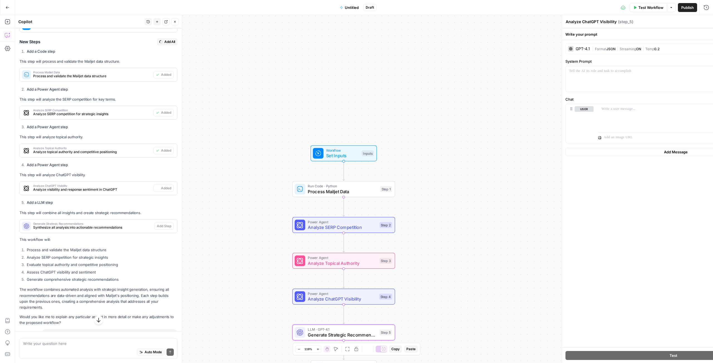
type textarea "Generate Strategic Recommendations"
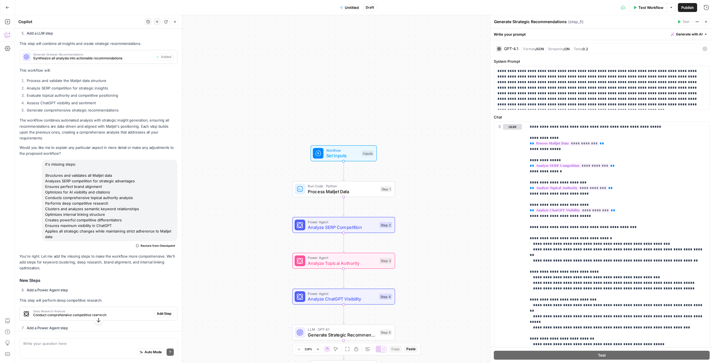
scroll to position [2154, 0]
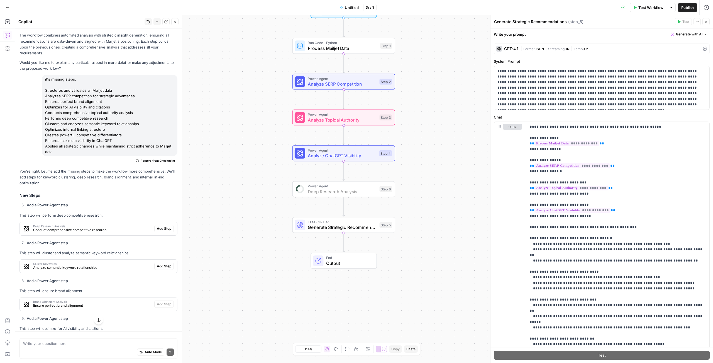
click at [167, 228] on button "Add Step" at bounding box center [164, 228] width 20 height 7
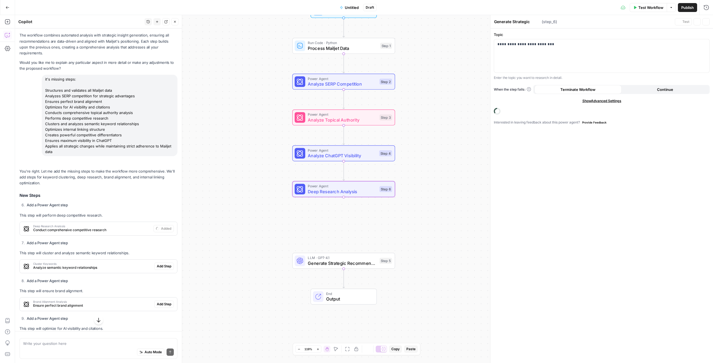
type textarea "Deep Research Analysis"
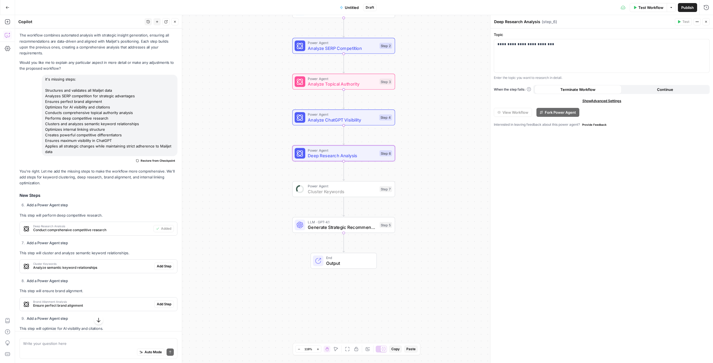
click at [166, 269] on span "Add Step" at bounding box center [164, 266] width 14 height 5
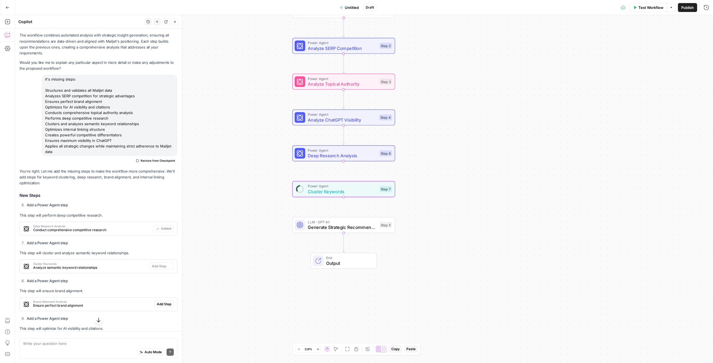
type textarea "Cluster Keywords"
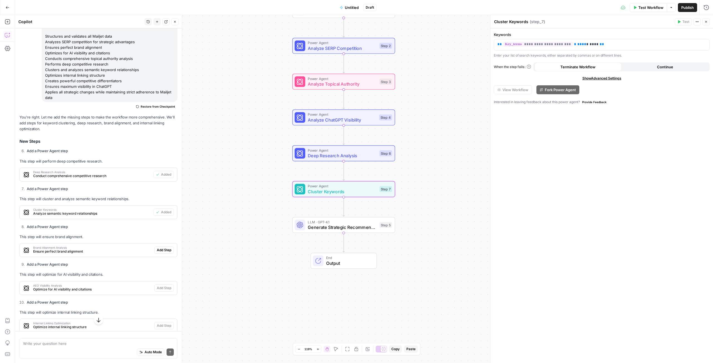
scroll to position [2214, 0]
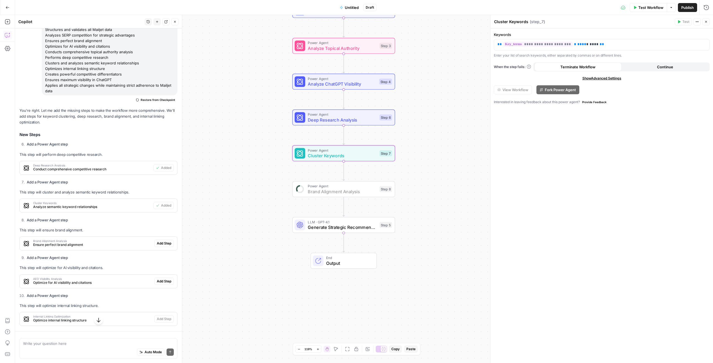
click at [162, 246] on span "Add Step" at bounding box center [164, 243] width 14 height 5
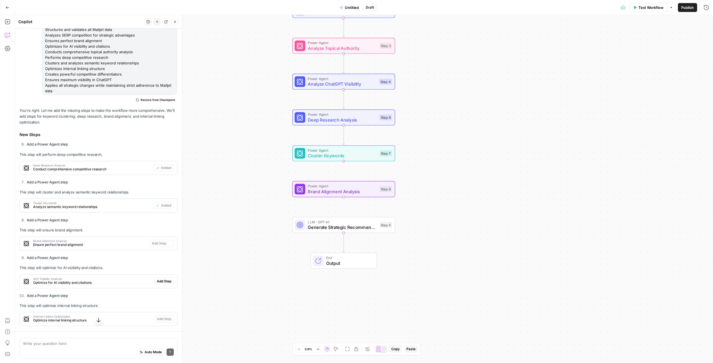
type textarea "Brand Alignment Analysis"
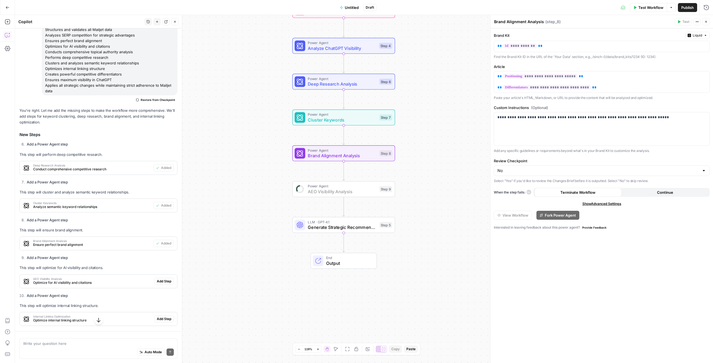
click at [160, 285] on button "Add Step" at bounding box center [164, 281] width 20 height 7
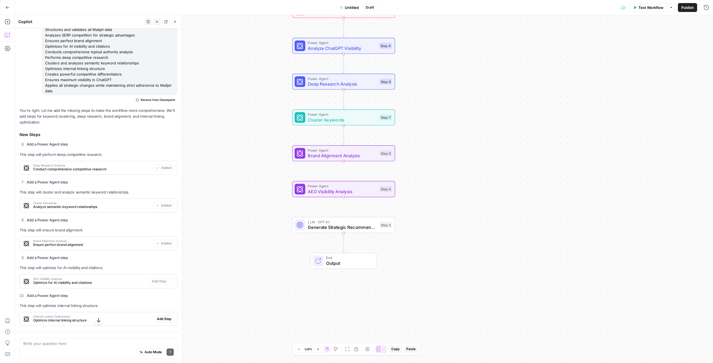
type textarea "AEO Visibility Analysis"
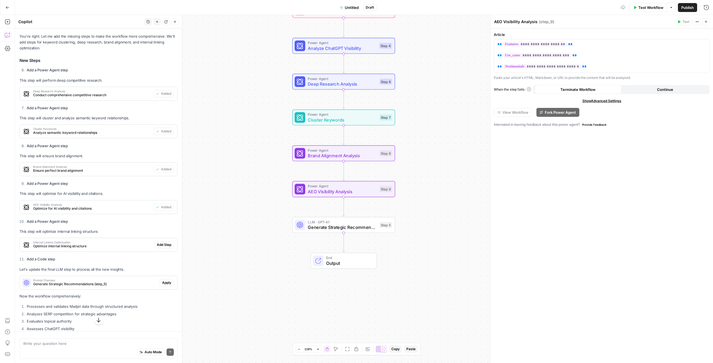
scroll to position [2305, 0]
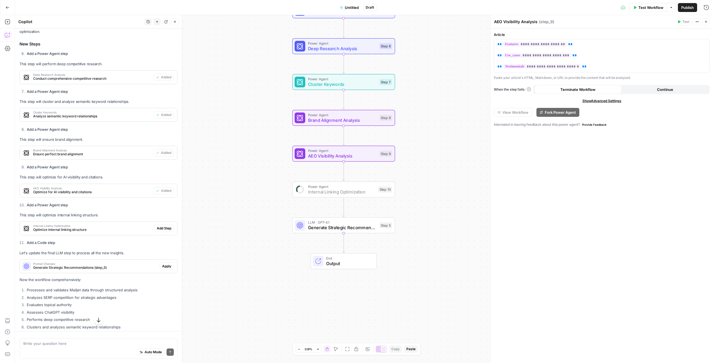
click at [164, 231] on span "Add Step" at bounding box center [164, 228] width 14 height 5
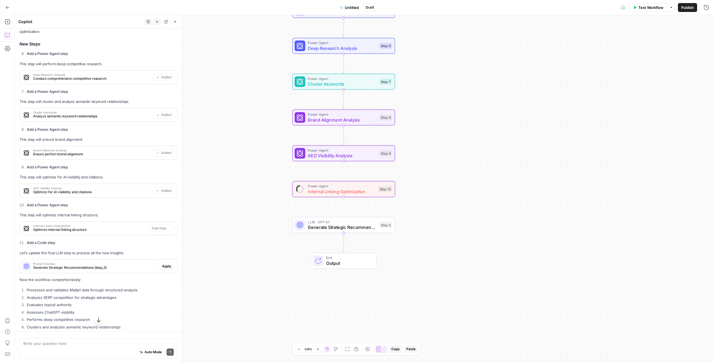
type textarea "Internal Linking Optimization"
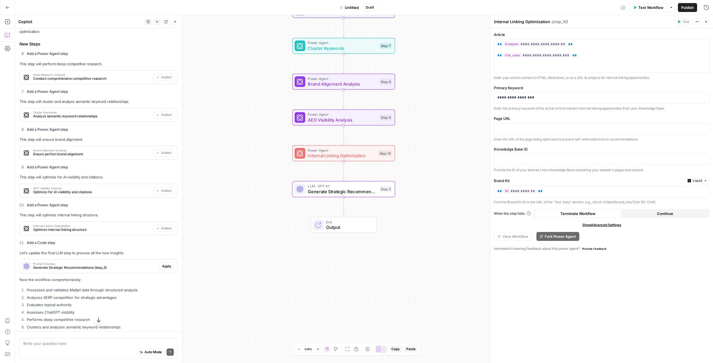
click at [169, 269] on span "Apply" at bounding box center [166, 266] width 9 height 5
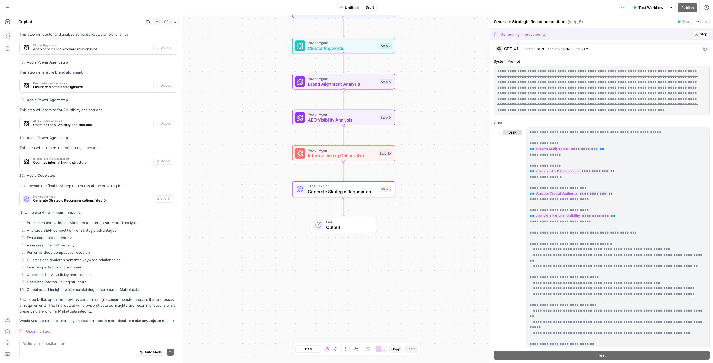
scroll to position [2379, 0]
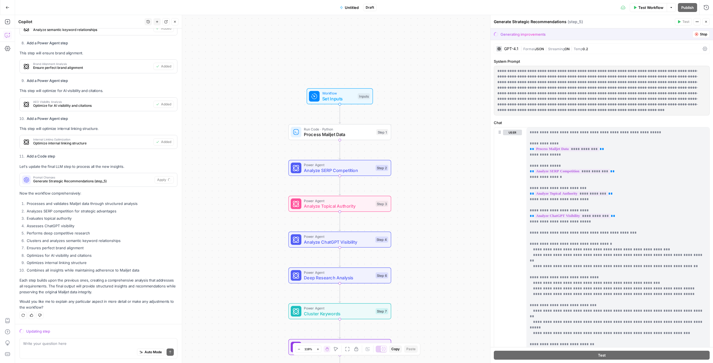
click at [654, 11] on button "Test Workflow" at bounding box center [648, 7] width 37 height 9
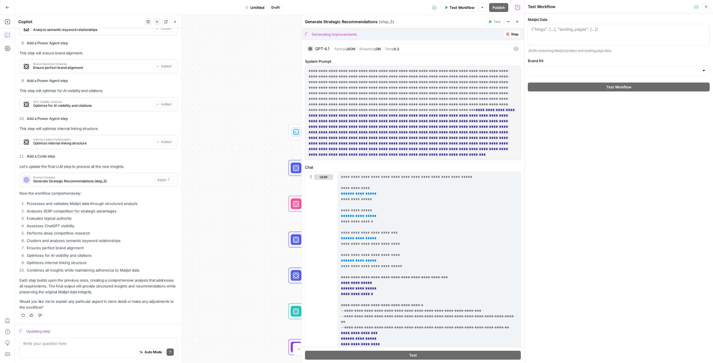
click at [708, 6] on button "Close" at bounding box center [706, 6] width 7 height 7
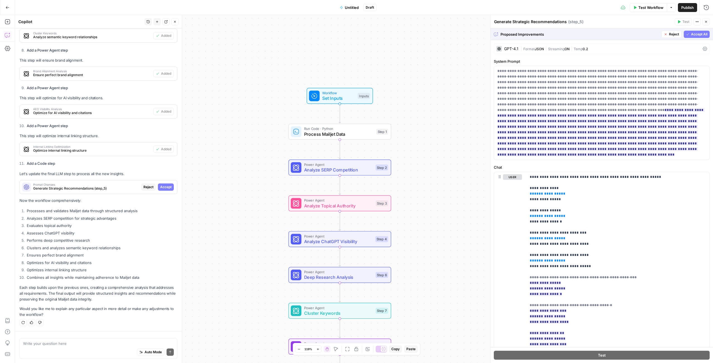
scroll to position [2372, 0]
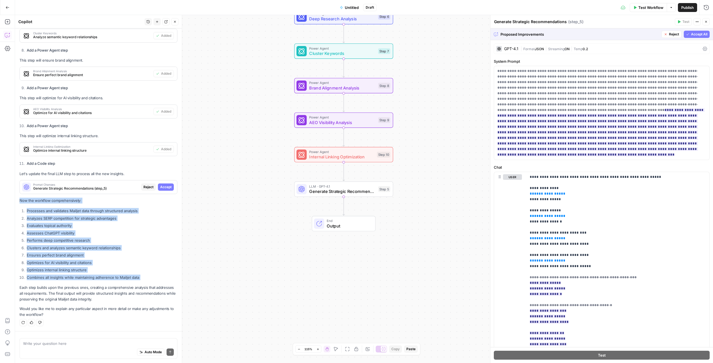
drag, startPoint x: 152, startPoint y: 281, endPoint x: 20, endPoint y: 200, distance: 155.7
click at [20, 200] on div "You're right. Let me add the missing steps to make the workflow more comprehens…" at bounding box center [99, 127] width 158 height 379
copy div "Now the workflow comprehensively: Processes and validates Mailjet data through …"
click at [6, 6] on icon "button" at bounding box center [8, 8] width 4 height 4
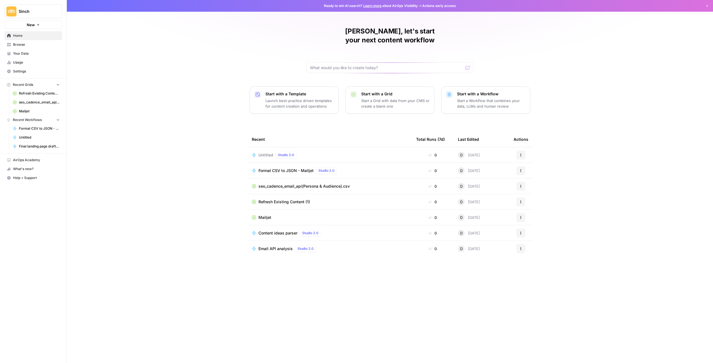
click at [520, 153] on icon "button" at bounding box center [520, 154] width 3 height 3
click at [538, 172] on span "Delete" at bounding box center [549, 172] width 45 height 6
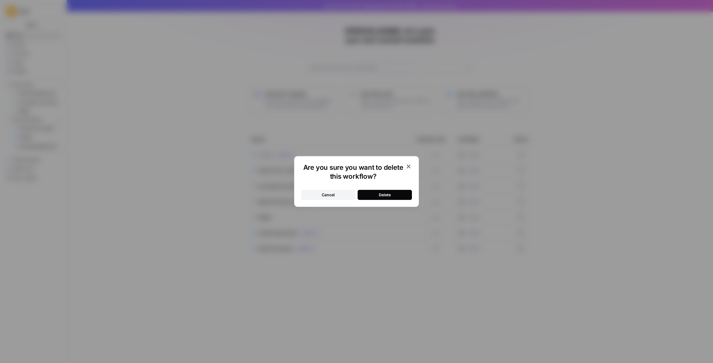
click at [404, 194] on button "Delete" at bounding box center [385, 195] width 54 height 10
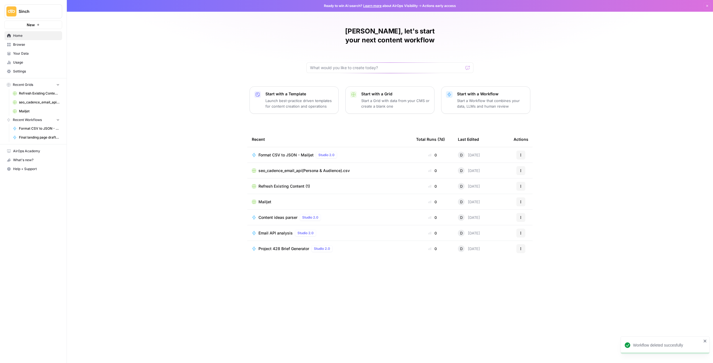
click at [479, 98] on p "Start a Workflow that combines your data, LLMs and human review" at bounding box center [491, 103] width 69 height 11
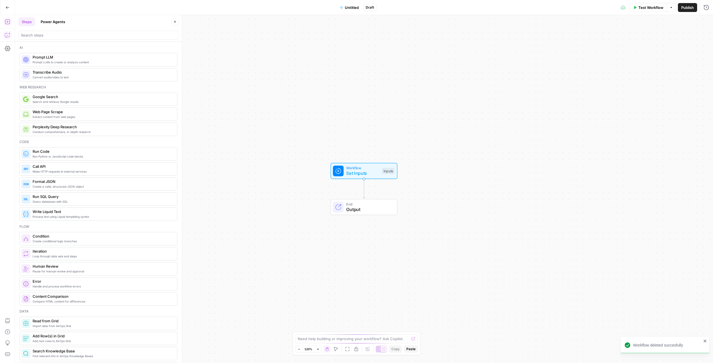
click at [7, 35] on icon "button" at bounding box center [8, 35] width 6 height 6
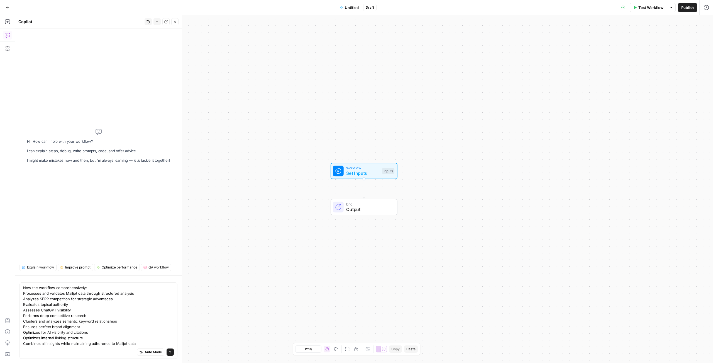
click at [23, 284] on div "Now the workflow comprehensively: Processes and validates Mailjet data through …" at bounding box center [99, 320] width 158 height 76
click at [22, 286] on div "Now the workflow comprehensively: Processes and validates Mailjet data through …" at bounding box center [99, 320] width 158 height 76
click at [24, 288] on textarea "Now the workflow comprehensively: Processes and validates Mailjet data through …" at bounding box center [98, 315] width 151 height 61
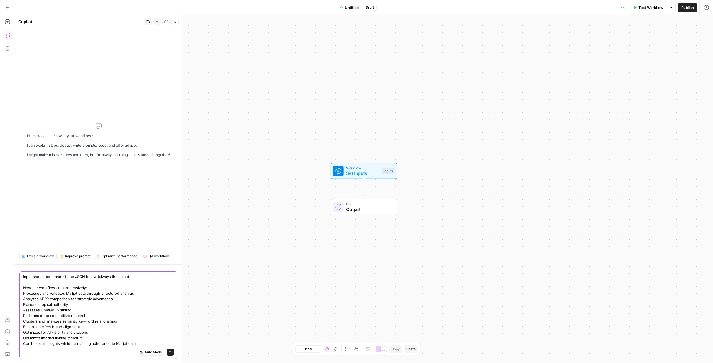
click at [67, 276] on textarea "Input should be brand kit, the JSON below (always the same) Now the workflow co…" at bounding box center [98, 310] width 151 height 72
click at [143, 298] on textarea "Input should be brand kit (always the same), the JSON below (always the same), …" at bounding box center [98, 311] width 151 height 78
type textarea "Input should be brand kit (always the same), the JSON below (always the same), …"
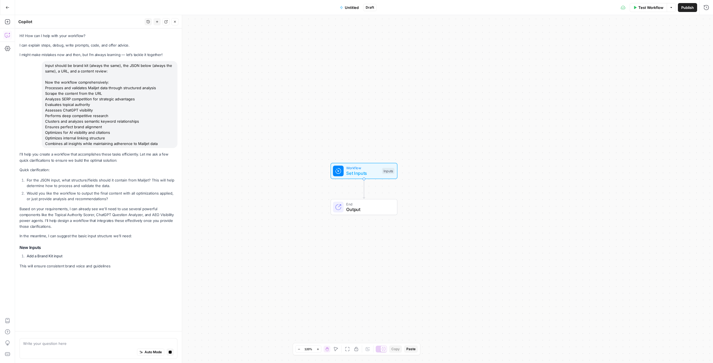
click at [103, 350] on div "Auto Mode Stop generating" at bounding box center [98, 352] width 151 height 12
paste textarea "{ "blogs": [ { "__id": "9948406", "Field": "Full Feature List", "Guiding Questi…"
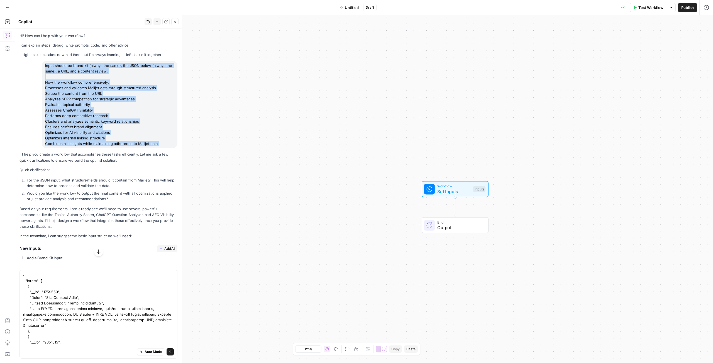
drag, startPoint x: 166, startPoint y: 146, endPoint x: 33, endPoint y: 63, distance: 157.6
click at [33, 63] on div "Input should be brand kit (always the same), the JSON below (always the same), …" at bounding box center [99, 104] width 158 height 87
copy div "Input should be brand kit (always the same), the JSON below (always the same), …"
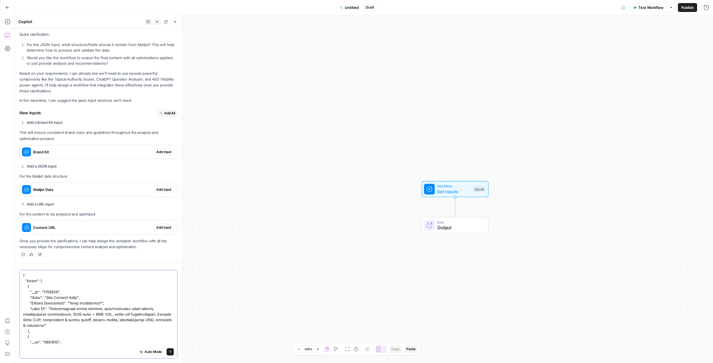
paste textarea "Input should be brand kit (always the same), the JSON below (always the same), …"
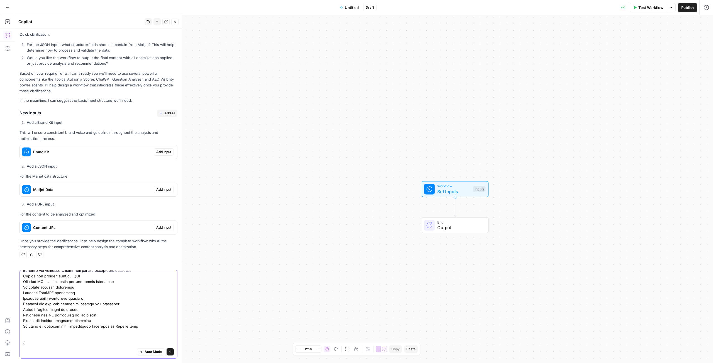
scroll to position [21, 0]
type textarea "Input should be brand kit (always the same), the JSON below (always the same), …"
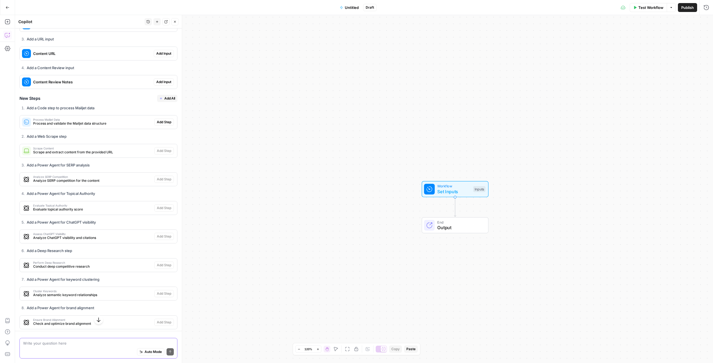
scroll to position [2063, 0]
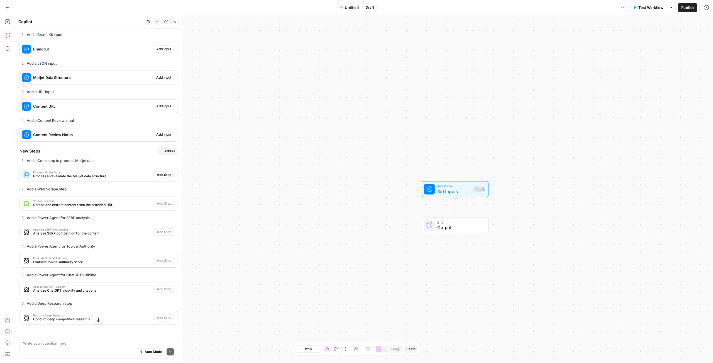
click at [165, 28] on span "Add All" at bounding box center [169, 25] width 11 height 5
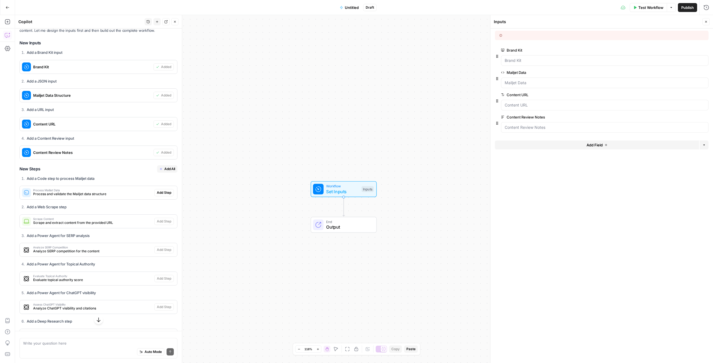
click at [166, 172] on button "Add All" at bounding box center [167, 168] width 20 height 7
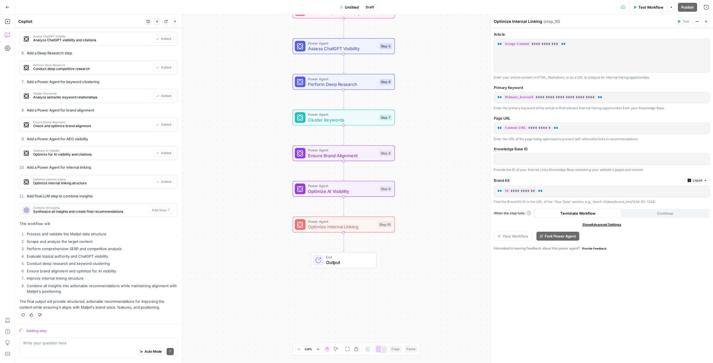
scroll to position [0, 0]
click at [107, 343] on textarea at bounding box center [98, 343] width 151 height 6
type textarea "It should then rewrite the page"
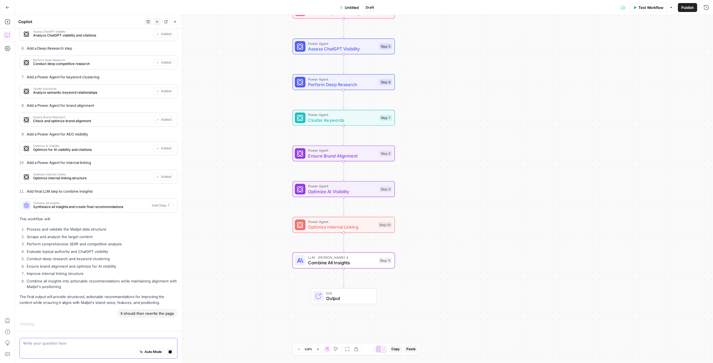
scroll to position [2333, 0]
type textarea "Combine All Insights"
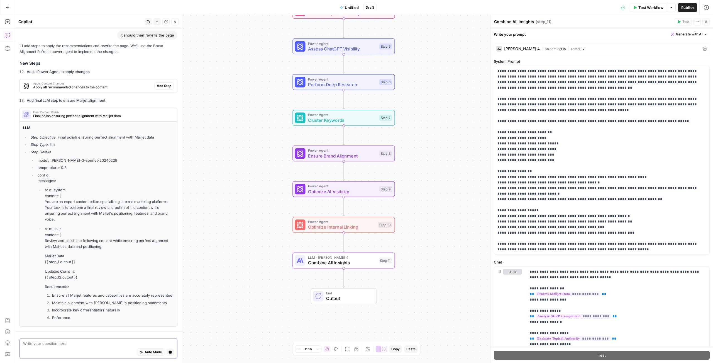
scroll to position [2560, 0]
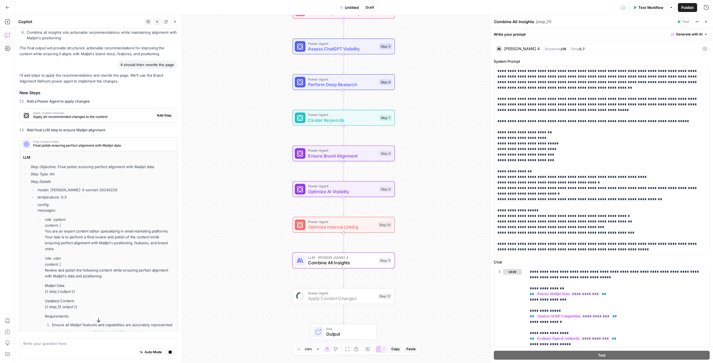
click at [162, 118] on span "Add Step" at bounding box center [164, 115] width 14 height 5
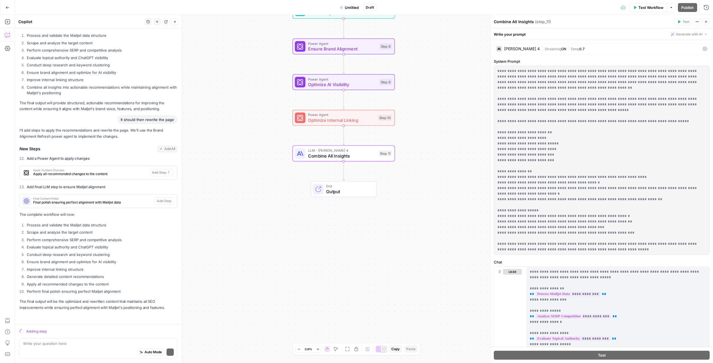
scroll to position [2534, 0]
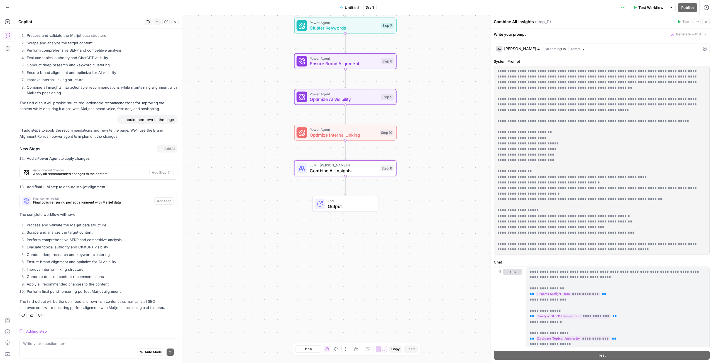
drag, startPoint x: 207, startPoint y: 75, endPoint x: 227, endPoint y: 198, distance: 124.2
click at [227, 198] on div "Workflow Set Inputs Inputs Run Code · Python Process Mailjet Data Step 1 Web Pa…" at bounding box center [364, 189] width 698 height 348
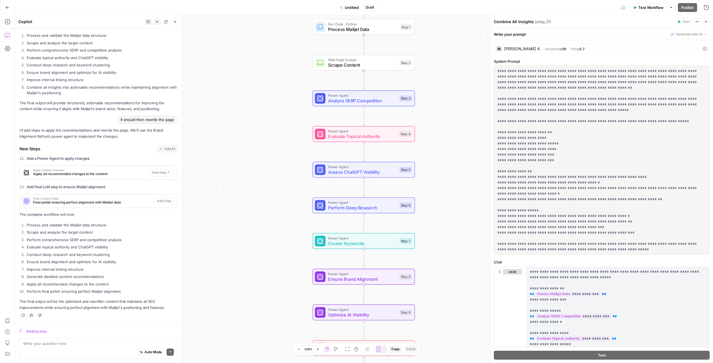
drag, startPoint x: 245, startPoint y: 144, endPoint x: 245, endPoint y: 249, distance: 104.8
click at [245, 249] on div "Workflow Set Inputs Inputs Run Code · Python Process Mailjet Data Step 1 Web Pa…" at bounding box center [364, 189] width 698 height 348
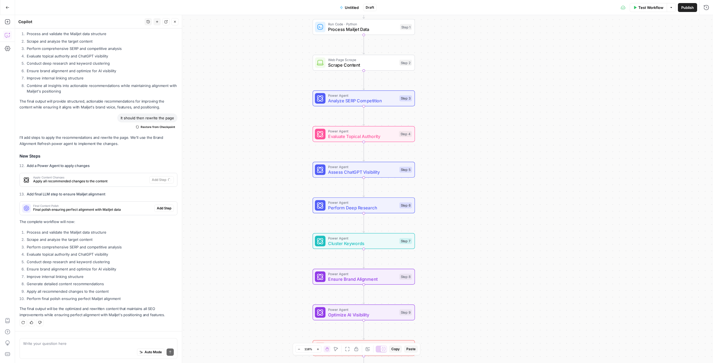
type textarea "Apply Content Changes"
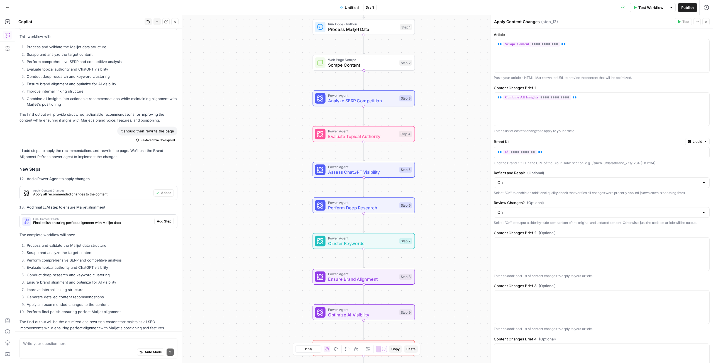
scroll to position [2554, 0]
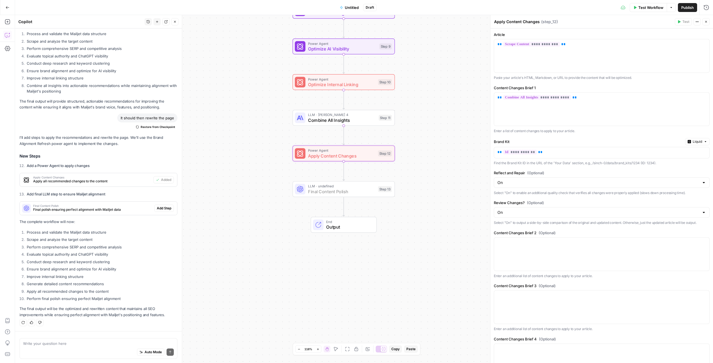
click at [158, 207] on span "Add Step" at bounding box center [164, 208] width 14 height 5
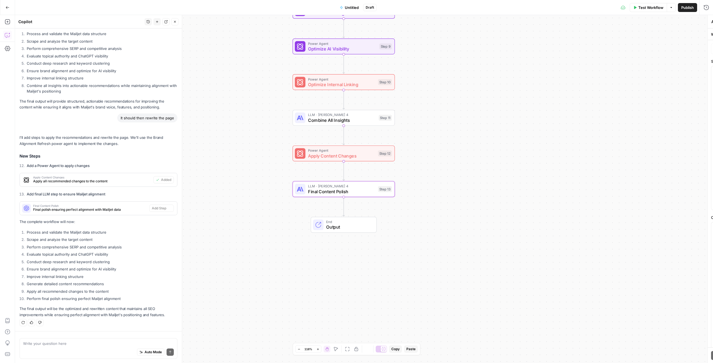
type textarea "Final Content Polish"
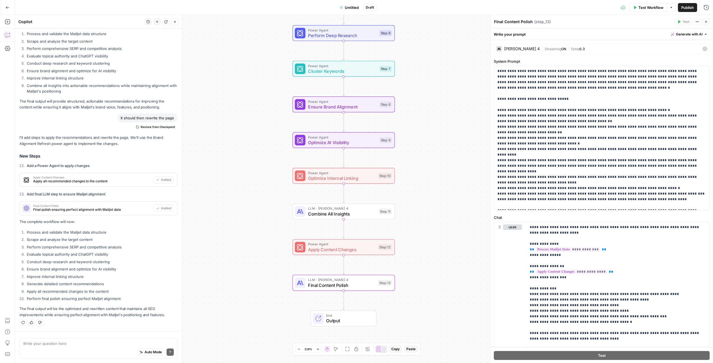
drag, startPoint x: 230, startPoint y: 154, endPoint x: 230, endPoint y: 258, distance: 104.2
click at [230, 258] on div "Workflow Set Inputs Inputs Run Code · Python Process Mailjet Data Step 1 Web Pa…" at bounding box center [364, 189] width 698 height 348
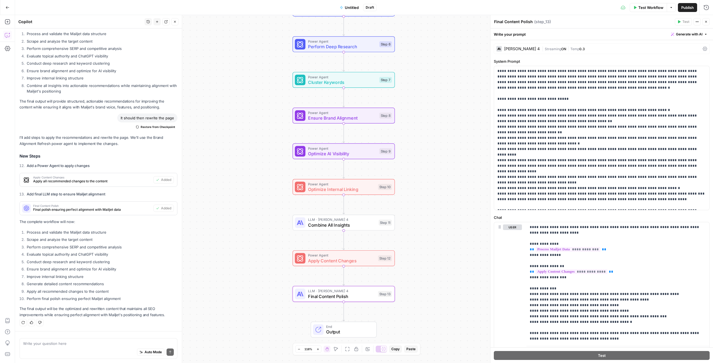
drag, startPoint x: 239, startPoint y: 181, endPoint x: 250, endPoint y: 294, distance: 113.9
click at [250, 293] on div "Workflow Set Inputs Inputs Run Code · Python Process Mailjet Data Step 1 Web Pa…" at bounding box center [364, 189] width 698 height 348
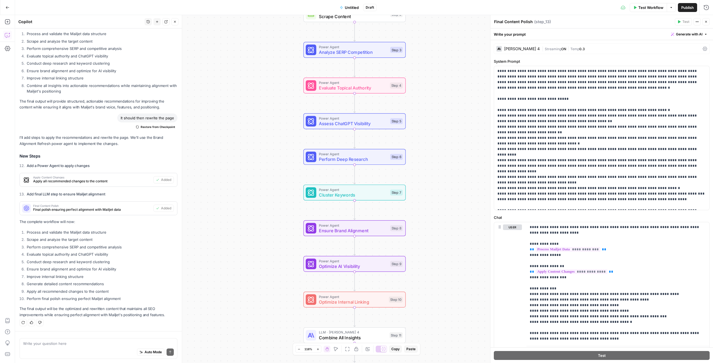
click at [648, 8] on span "Test Workflow" at bounding box center [651, 8] width 25 height 6
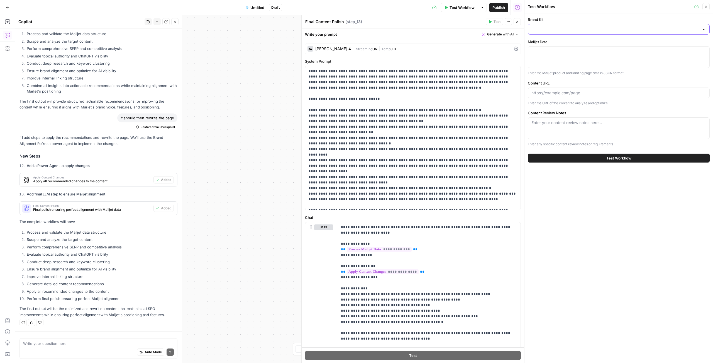
click at [565, 30] on input "Brand Kit" at bounding box center [616, 29] width 168 height 6
click at [581, 77] on div "Brand Kit Mailjet Data Enter the Mailjet product and landing page data in JSON …" at bounding box center [619, 82] width 182 height 130
click at [578, 35] on div at bounding box center [619, 29] width 182 height 11
click at [570, 57] on span "Sinch" at bounding box center [618, 56] width 170 height 6
type input "Sinch"
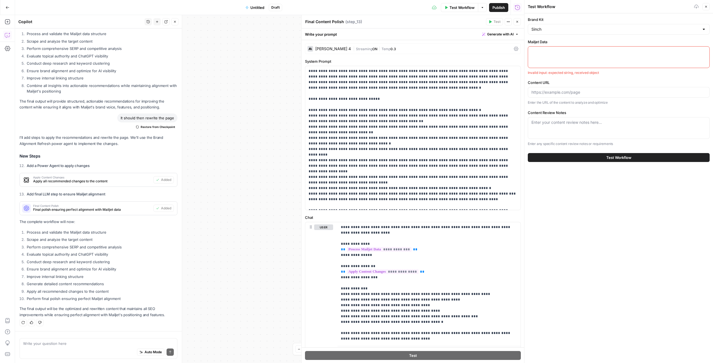
click at [570, 57] on div at bounding box center [619, 57] width 182 height 22
paste textarea "{ "blogs": [ { "__id": "9948406", "Field": "Full Feature List", "Guiding Questi…"
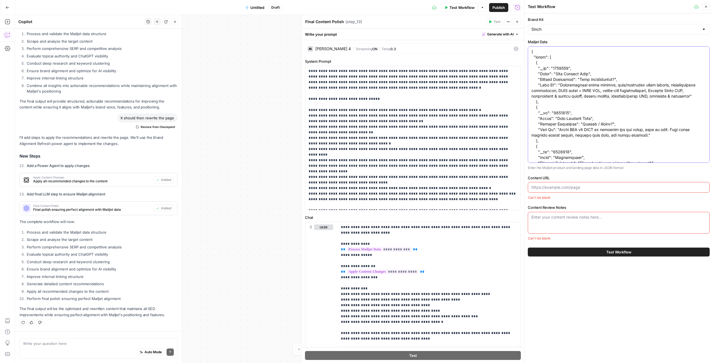
scroll to position [1466, 0]
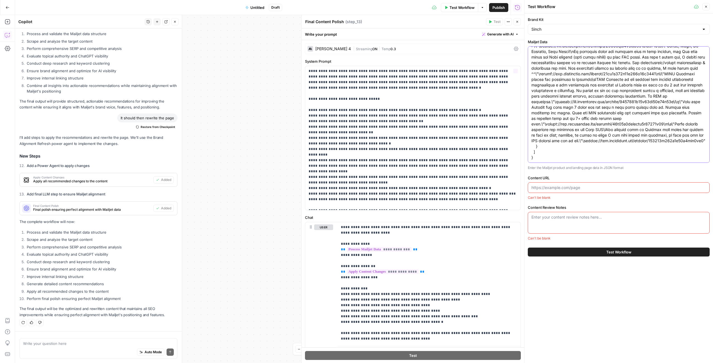
type textarea "{ "blogs": [ { "__id": "9948406", "Field": "Full Feature List", "Guiding Questi…"
click at [566, 188] on input "Content URL" at bounding box center [619, 188] width 175 height 6
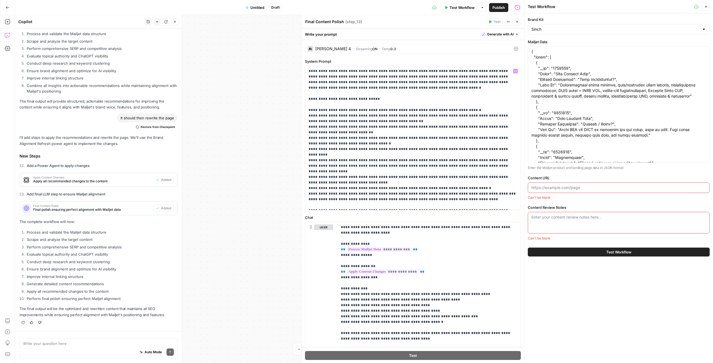
paste input "https://www.mailjet.com/blog/development/templating-language-tutorials-receipt-…"
type input "https://www.mailjet.com/blog/development/templating-language-tutorials-receipt-…"
click at [554, 221] on div "Enter your content review notes here..." at bounding box center [619, 223] width 182 height 22
paste textarea "Content Performance Assessment 1. Ranking Performance Analysis The content show…"
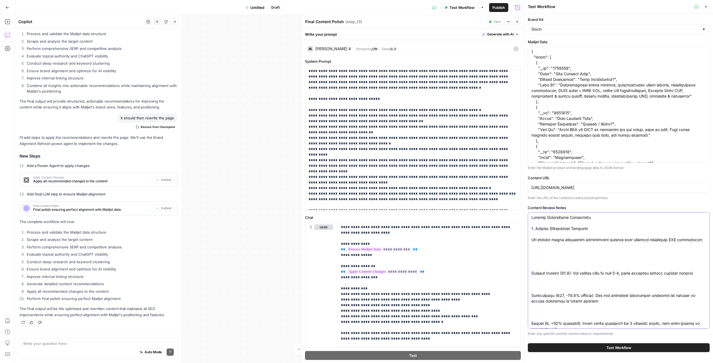
scroll to position [2162, 0]
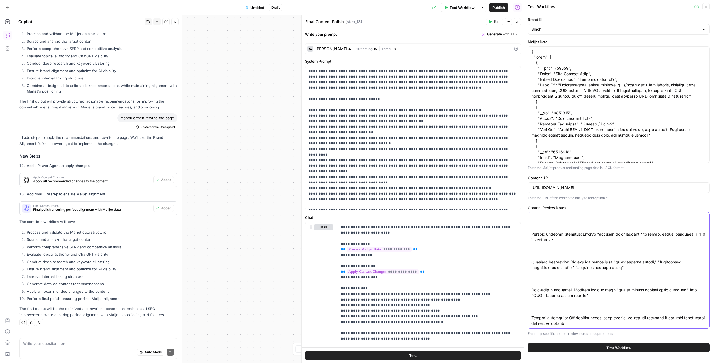
type textarea "Content Performance Assessment 1. Ranking Performance Analysis The content show…"
click at [597, 344] on button "Test Workflow" at bounding box center [619, 347] width 182 height 9
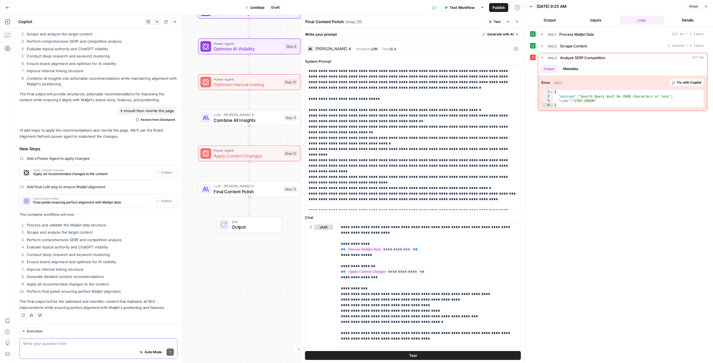
click at [66, 342] on textarea at bounding box center [98, 343] width 151 height 6
type textarea "WE NEED TO ADD A KEYWORD INPUT AND UPDATE THE REST OF THE WORKFLOW"
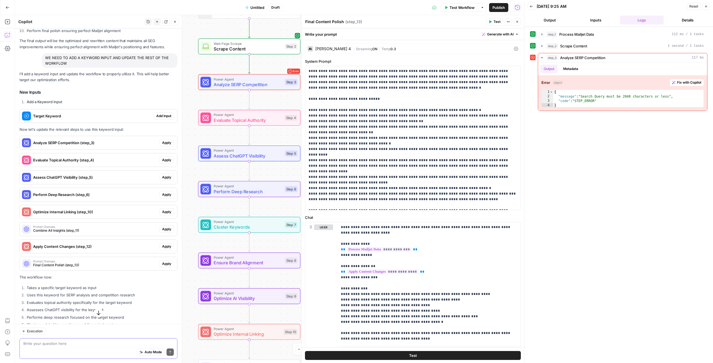
scroll to position [2796, 0]
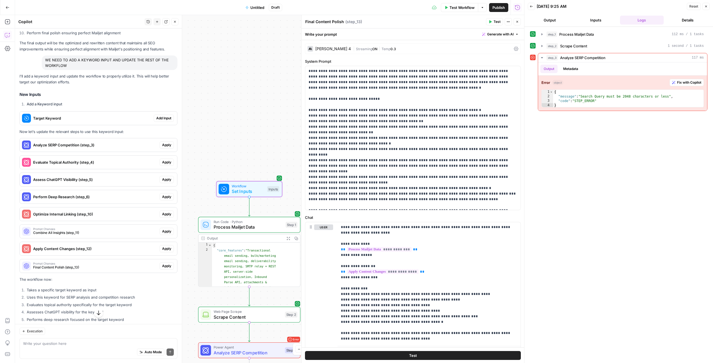
click at [165, 121] on span "Add Input" at bounding box center [163, 118] width 15 height 5
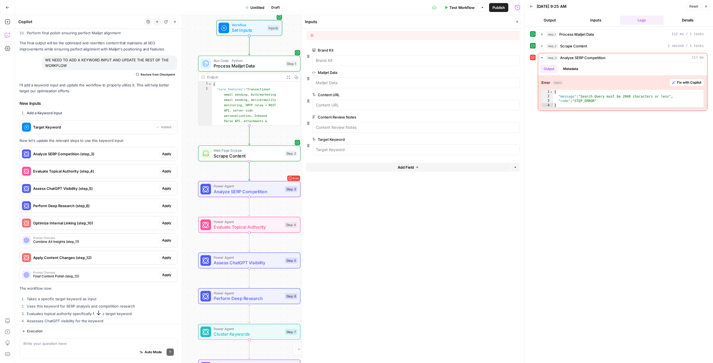
click at [168, 156] on span "Apply" at bounding box center [166, 153] width 9 height 5
click at [351, 69] on span "Apply anyway" at bounding box center [344, 71] width 27 height 6
type textarea "Analyze SERP Competition"
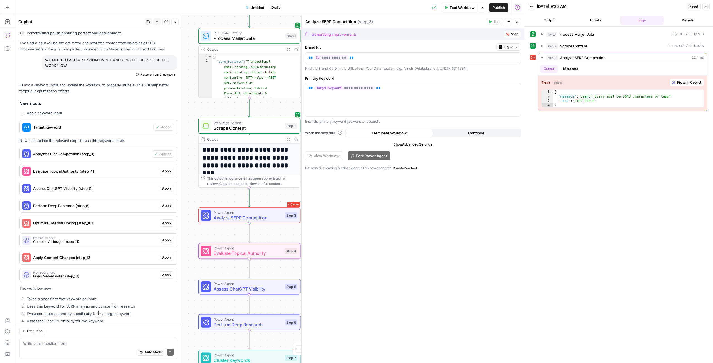
click at [166, 174] on span "Apply" at bounding box center [166, 171] width 9 height 5
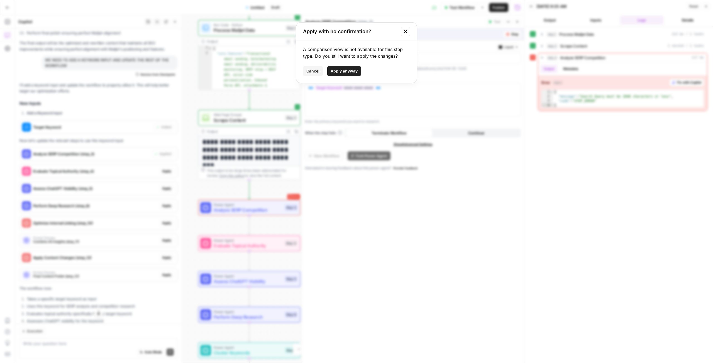
click at [345, 70] on span "Apply anyway" at bounding box center [344, 71] width 27 height 6
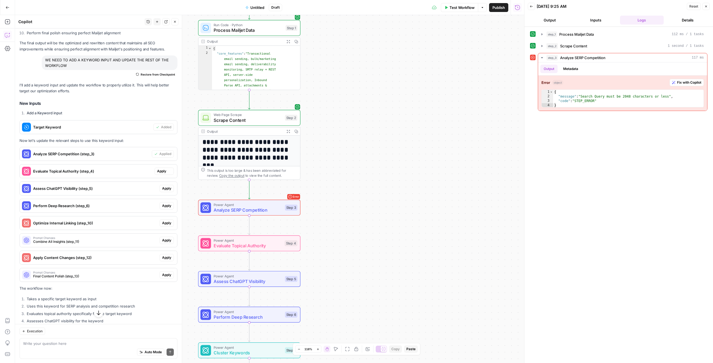
type textarea "Evaluate Topical Authority"
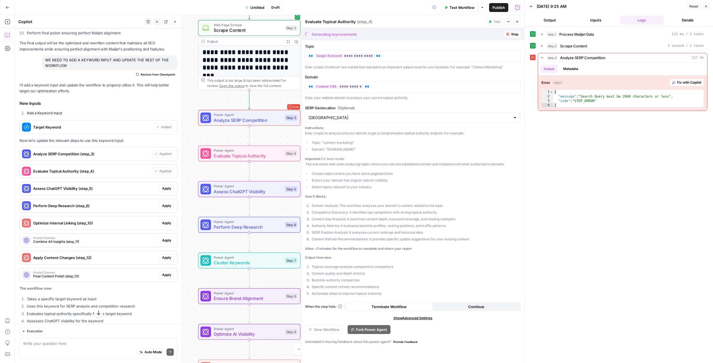
click at [164, 191] on span "Apply" at bounding box center [166, 188] width 9 height 5
click at [345, 67] on button "Apply anyway" at bounding box center [344, 71] width 34 height 10
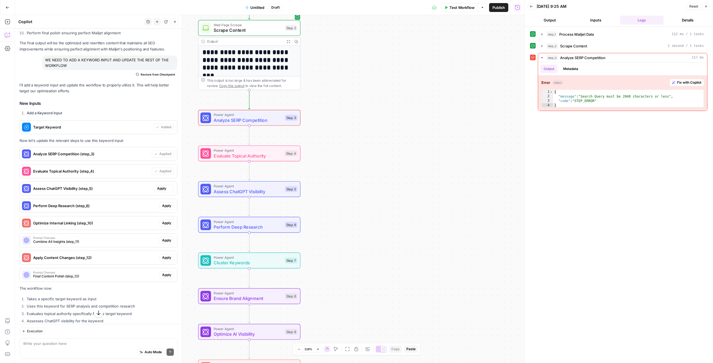
type textarea "Assess ChatGPT Visibility"
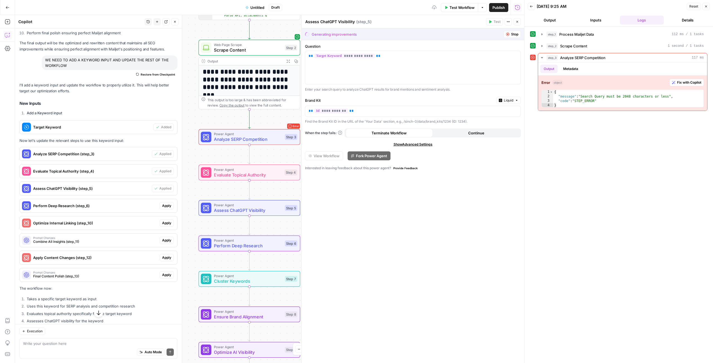
click at [164, 208] on span "Apply" at bounding box center [166, 205] width 9 height 5
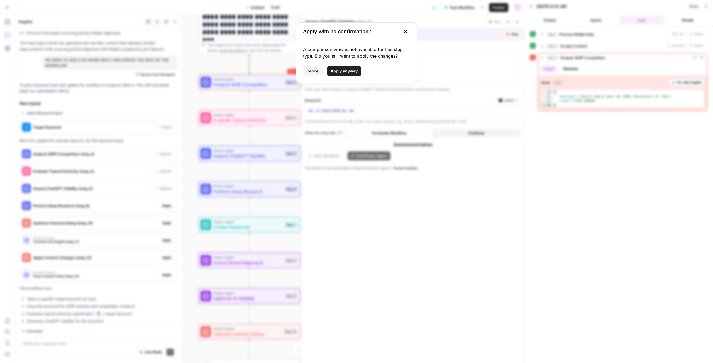
click at [348, 69] on span "Apply anyway" at bounding box center [344, 71] width 27 height 6
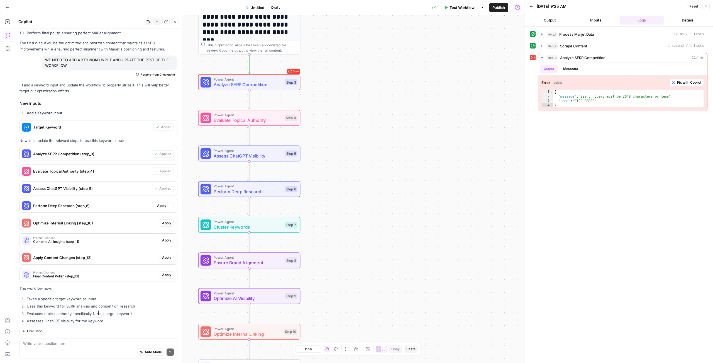
type textarea "Perform Deep Research"
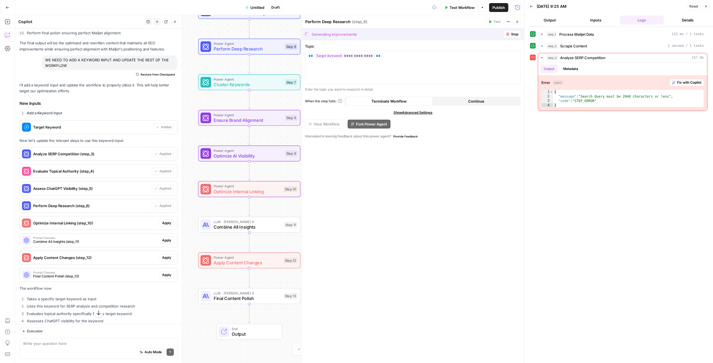
click at [167, 225] on span "Apply" at bounding box center [166, 222] width 9 height 5
click at [345, 72] on span "Apply anyway" at bounding box center [344, 71] width 27 height 6
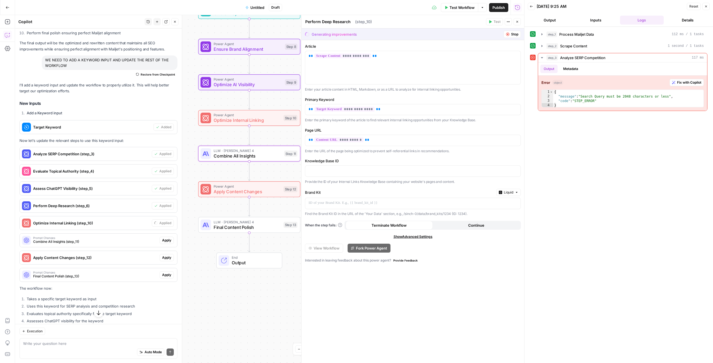
type textarea "Optimize Internal Linking"
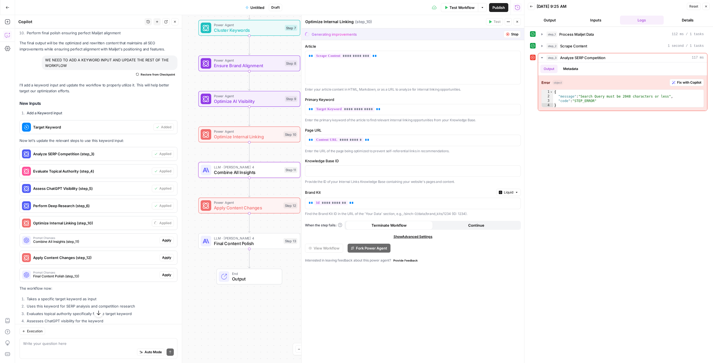
click at [166, 243] on span "Apply" at bounding box center [166, 240] width 9 height 5
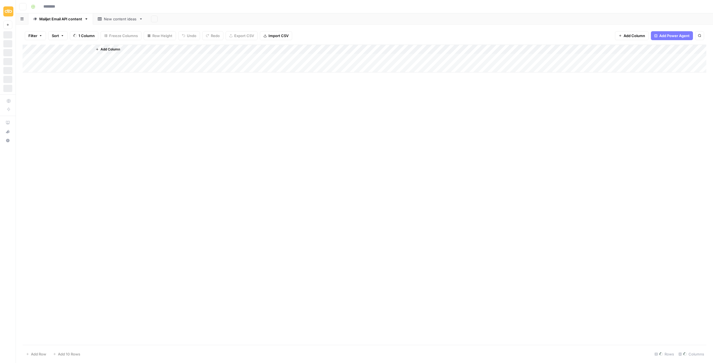
type input "**********"
click at [199, 57] on div "Add Column" at bounding box center [365, 195] width 684 height 301
click at [201, 57] on div "**********" at bounding box center [130, 58] width 177 height 9
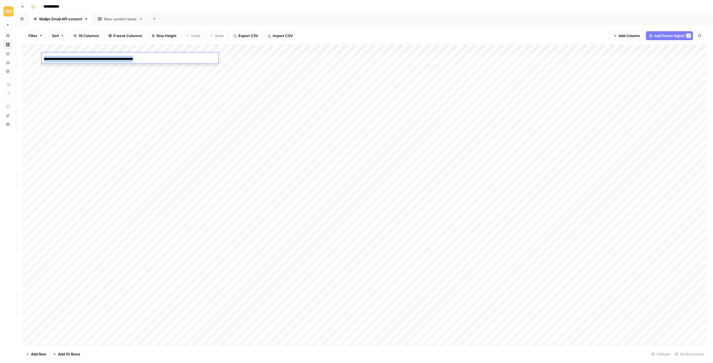
click at [201, 57] on div "**********" at bounding box center [130, 58] width 177 height 9
click at [160, 57] on div "**********" at bounding box center [130, 58] width 177 height 9
click at [267, 94] on div "Add Column" at bounding box center [365, 195] width 684 height 301
click at [211, 57] on div "Add Column" at bounding box center [365, 195] width 684 height 301
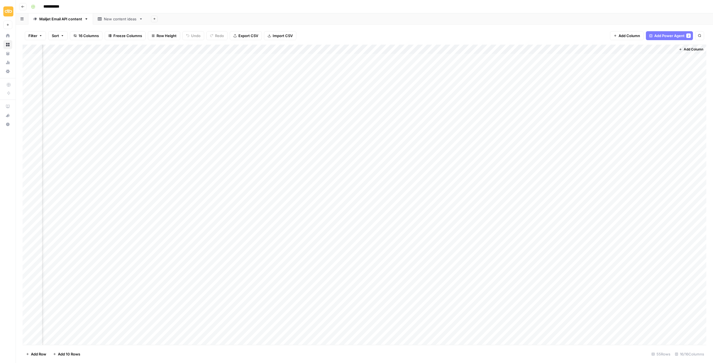
scroll to position [0, 292]
click at [595, 59] on div "Add Column" at bounding box center [365, 195] width 684 height 301
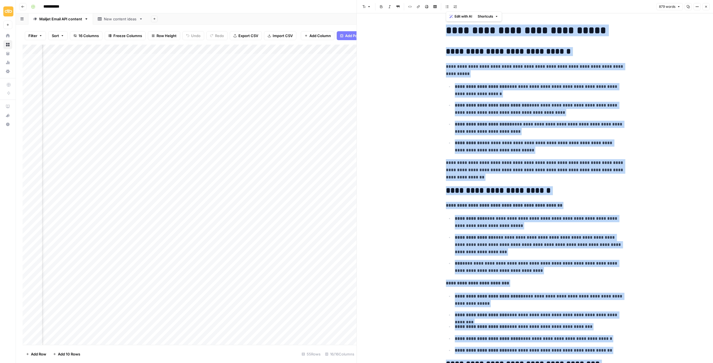
drag, startPoint x: 548, startPoint y: 338, endPoint x: 422, endPoint y: -38, distance: 396.9
click at [422, 0] on html "**********" at bounding box center [356, 181] width 713 height 363
copy div "**********"
click at [707, 8] on icon "button" at bounding box center [706, 6] width 3 height 3
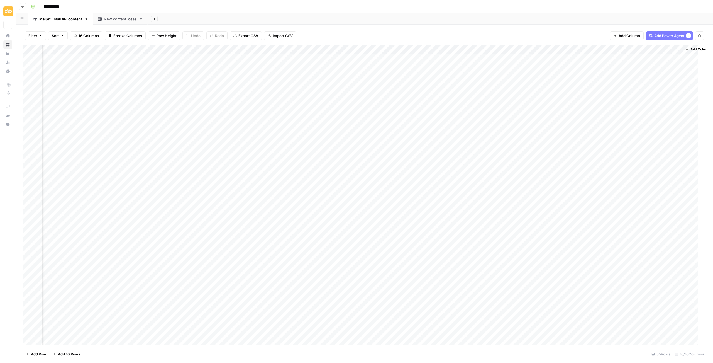
scroll to position [0, 285]
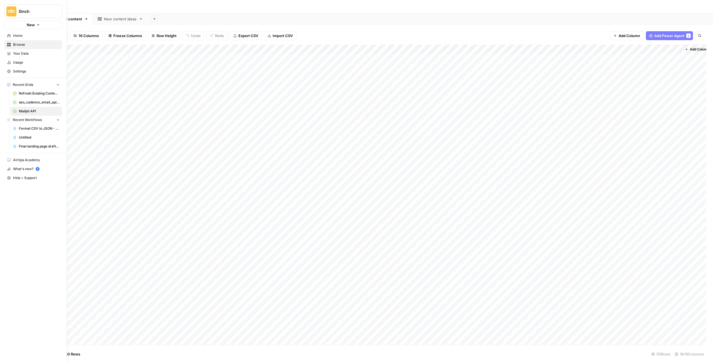
click at [35, 23] on span "New" at bounding box center [31, 25] width 8 height 6
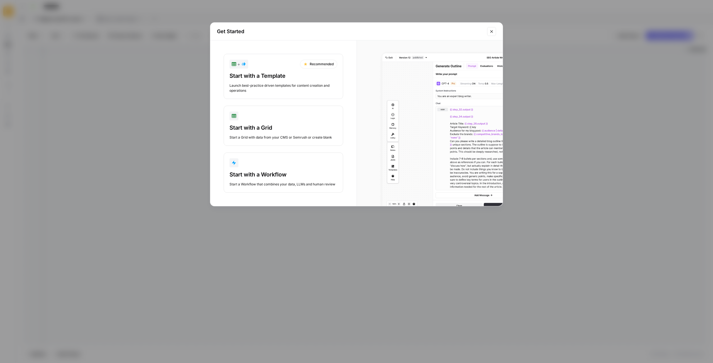
click at [259, 165] on div "button" at bounding box center [284, 162] width 108 height 9
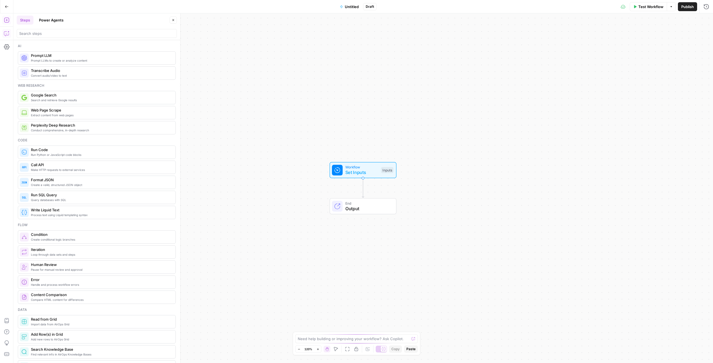
click at [6, 30] on button "Copilot" at bounding box center [6, 33] width 9 height 9
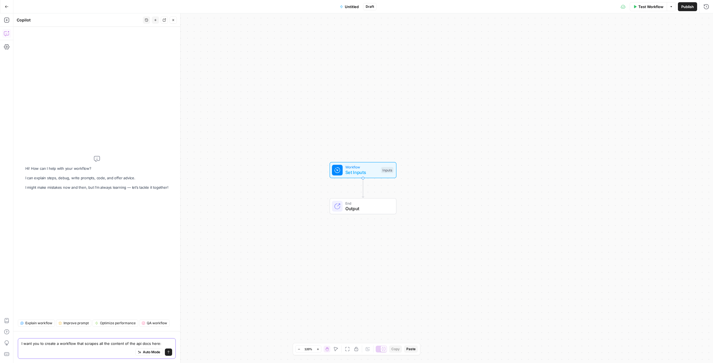
paste textarea "[URL][DOMAIN_NAME]"
type textarea "I want you to create a workflow that scrapes all the content of the api docs he…"
click at [160, 336] on textarea "I want you to create a workflow that scrapes all the content of the api docs he…" at bounding box center [96, 340] width 151 height 11
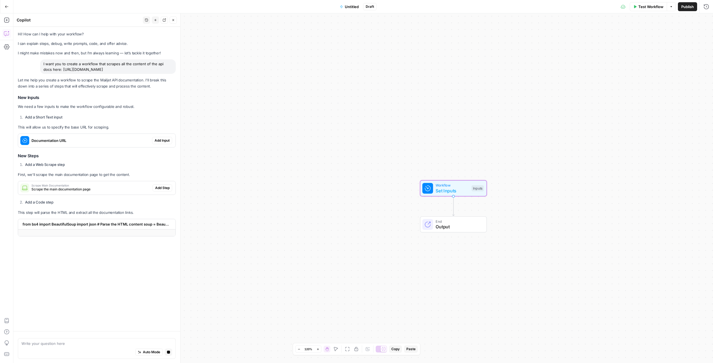
click at [163, 142] on span "Add Input" at bounding box center [162, 140] width 15 height 5
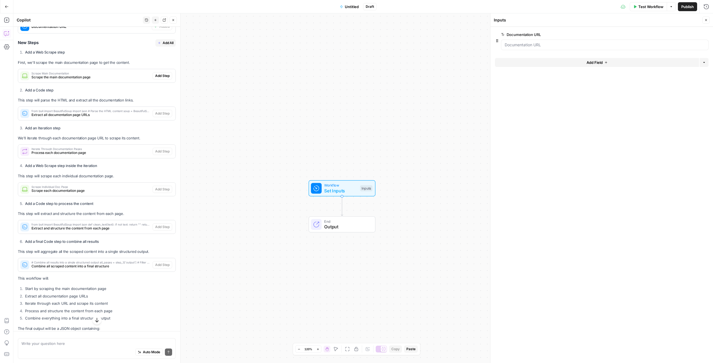
scroll to position [95, 0]
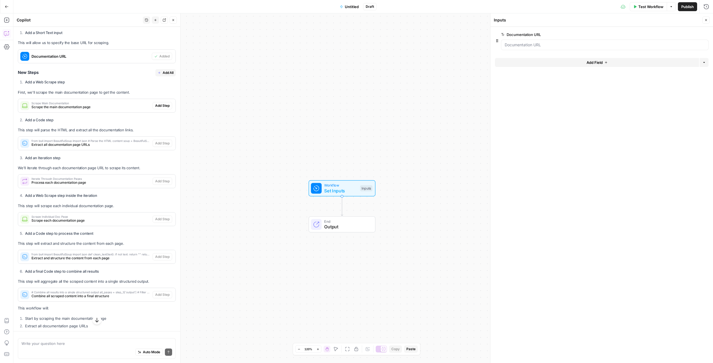
click at [161, 71] on button "Add All" at bounding box center [165, 72] width 20 height 7
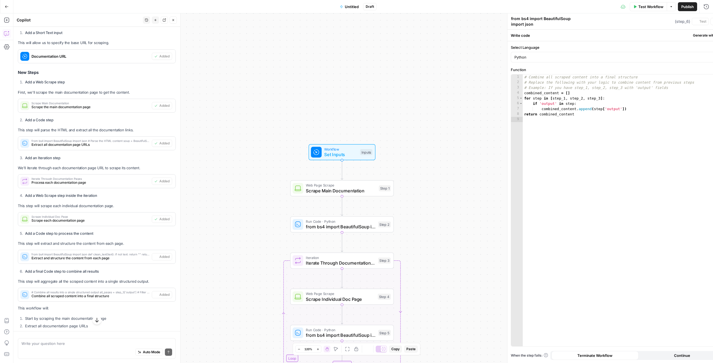
type textarea "# Combine all results into a single structured output all_pages = step_3['outpu…"
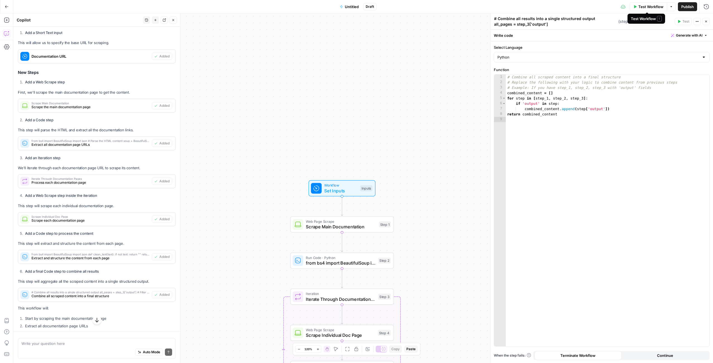
click at [657, 8] on span "Test Workflow" at bounding box center [651, 7] width 25 height 6
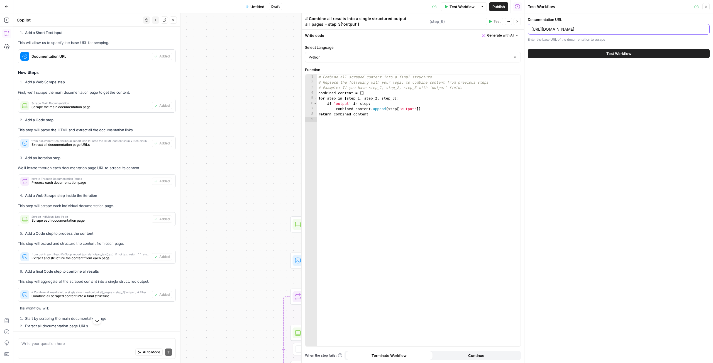
click at [601, 32] on input "[URL][DOMAIN_NAME]" at bounding box center [619, 29] width 175 height 6
click at [605, 52] on button "Test Workflow" at bounding box center [619, 53] width 182 height 9
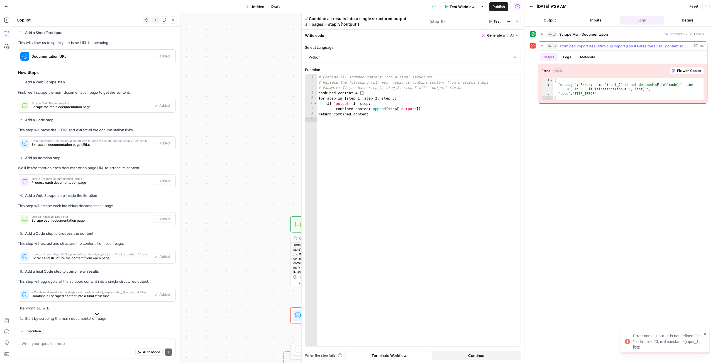
click at [690, 71] on span "Fix with Copilot" at bounding box center [689, 70] width 24 height 5
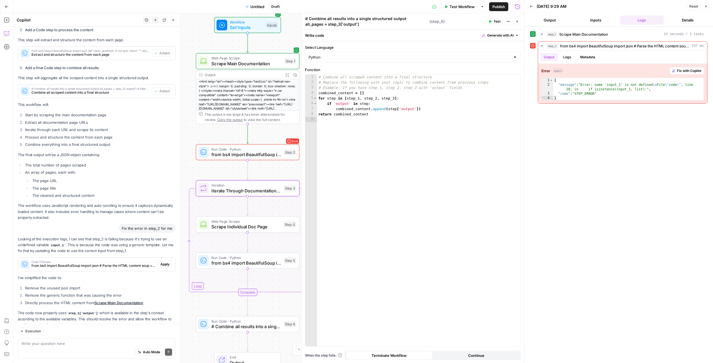
scroll to position [319, 0]
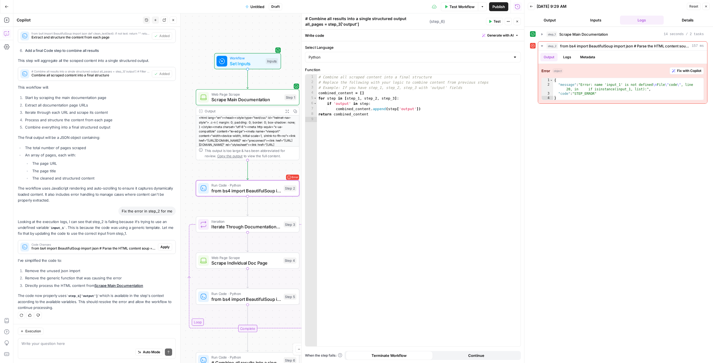
click at [164, 245] on span "Apply" at bounding box center [164, 246] width 9 height 5
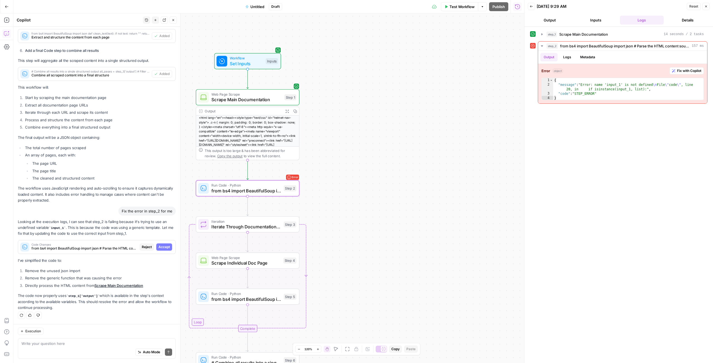
scroll to position [310, 0]
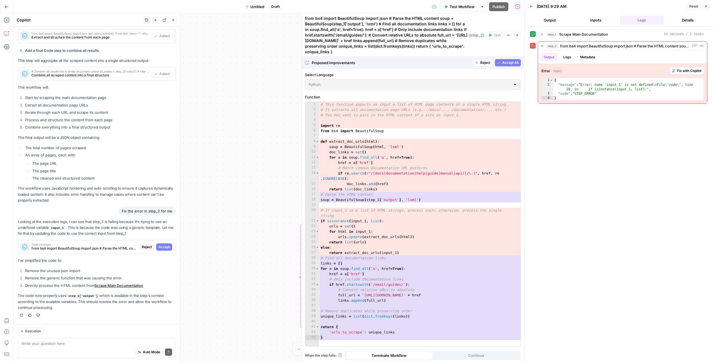
click at [506, 64] on span "Accept All" at bounding box center [510, 62] width 16 height 5
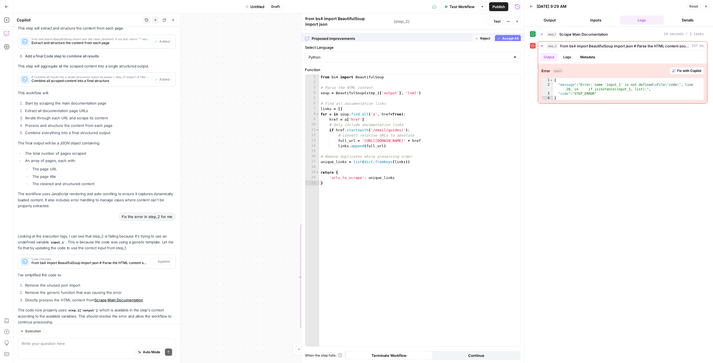
scroll to position [328, 0]
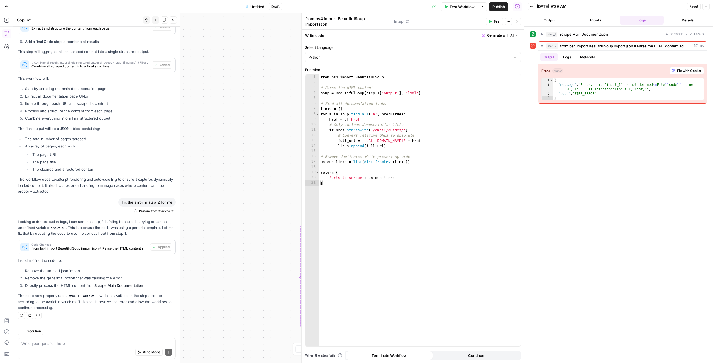
click at [467, 4] on span "Test Workflow" at bounding box center [462, 7] width 25 height 6
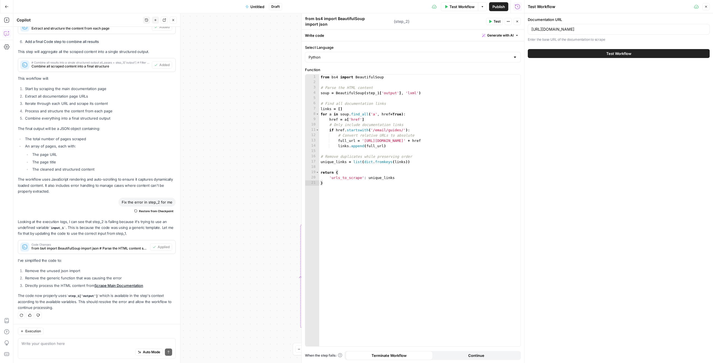
click at [565, 48] on div "Test Workflow" at bounding box center [619, 54] width 182 height 16
click at [564, 55] on button "Test Workflow" at bounding box center [619, 53] width 182 height 9
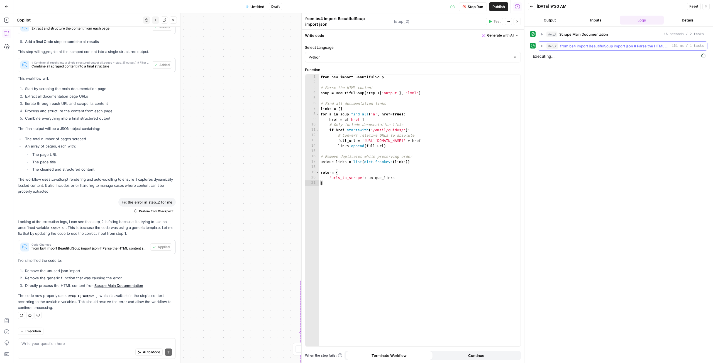
click at [542, 46] on icon "button" at bounding box center [542, 46] width 4 height 4
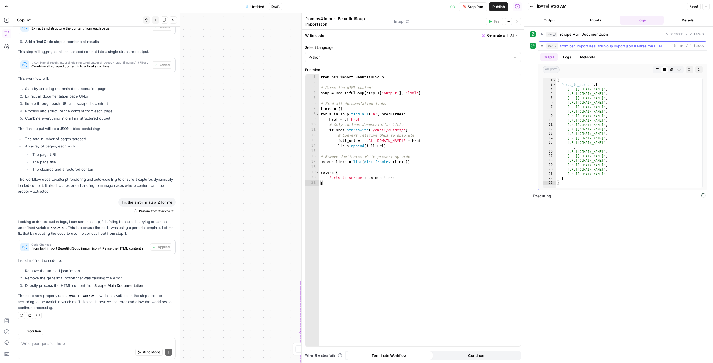
click at [542, 45] on icon "button" at bounding box center [542, 46] width 4 height 4
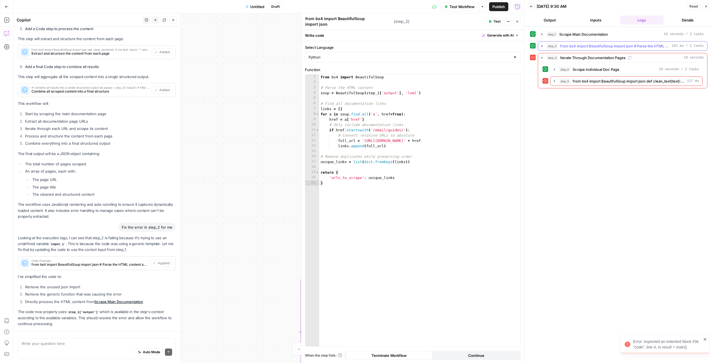
click at [541, 47] on icon "button" at bounding box center [542, 46] width 4 height 4
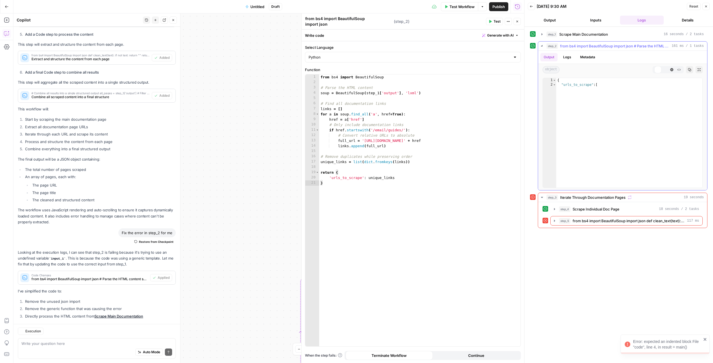
scroll to position [328, 0]
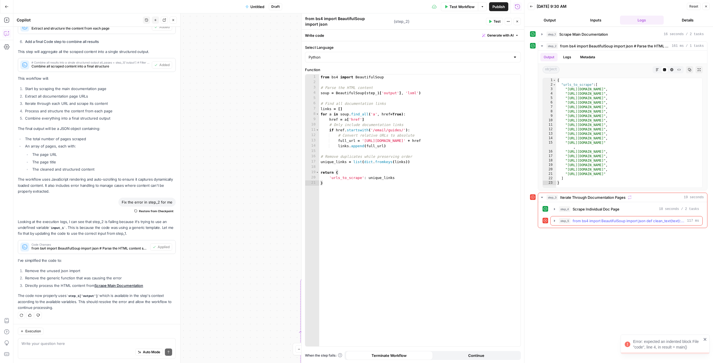
click at [556, 223] on icon "button" at bounding box center [555, 220] width 4 height 4
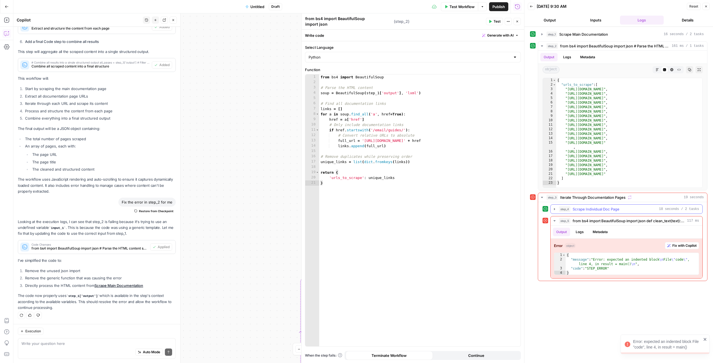
click at [556, 211] on icon "button" at bounding box center [555, 209] width 4 height 4
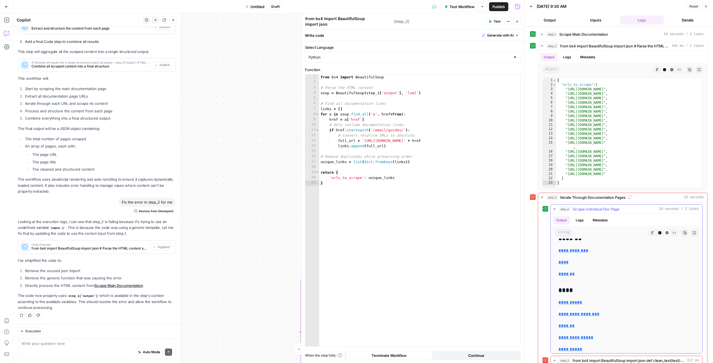
scroll to position [1399, 0]
click at [555, 210] on icon "button" at bounding box center [555, 209] width 4 height 4
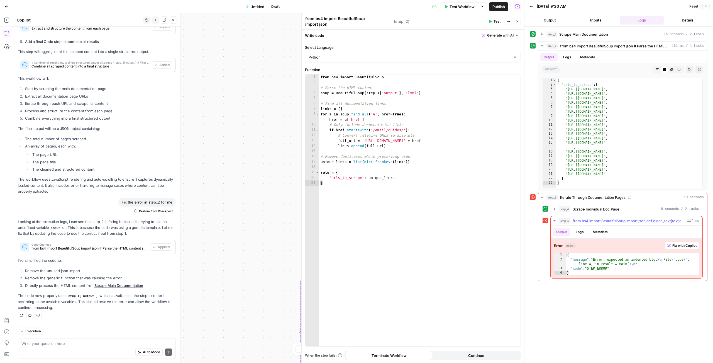
click at [688, 247] on span "Fix with Copilot" at bounding box center [685, 245] width 24 height 5
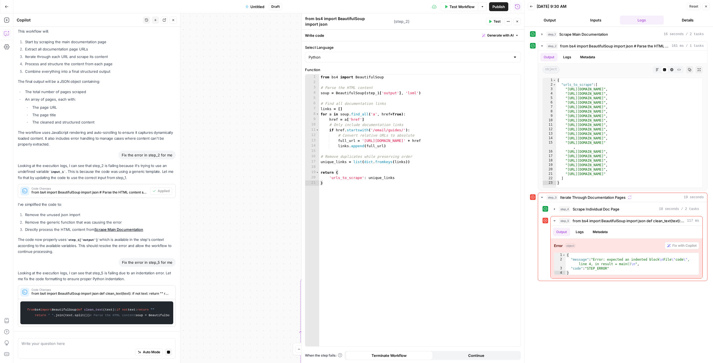
scroll to position [418, 0]
type textarea "*"
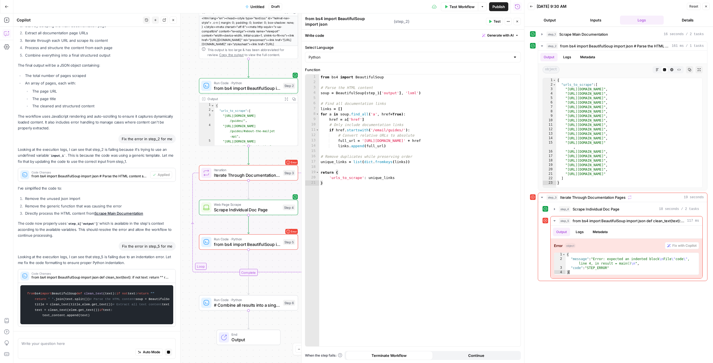
click at [103, 9] on div "Go Back Untitled Draft Test Workflow Options Publish Run History" at bounding box center [262, 6] width 524 height 13
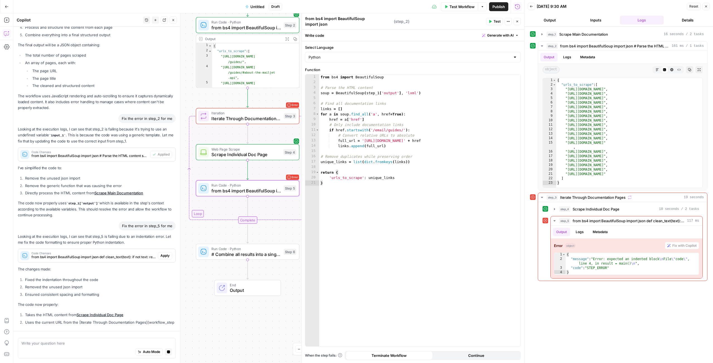
click at [164, 266] on p "The changes made:" at bounding box center [97, 269] width 158 height 6
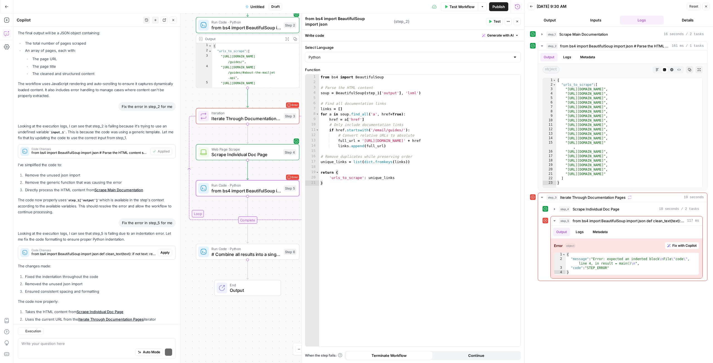
scroll to position [459, 0]
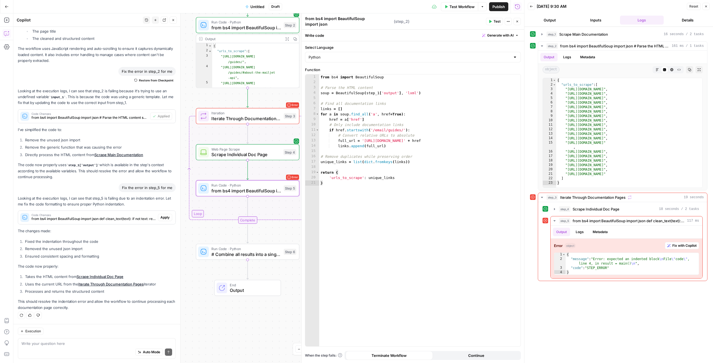
click at [166, 216] on span "Apply" at bounding box center [164, 217] width 9 height 5
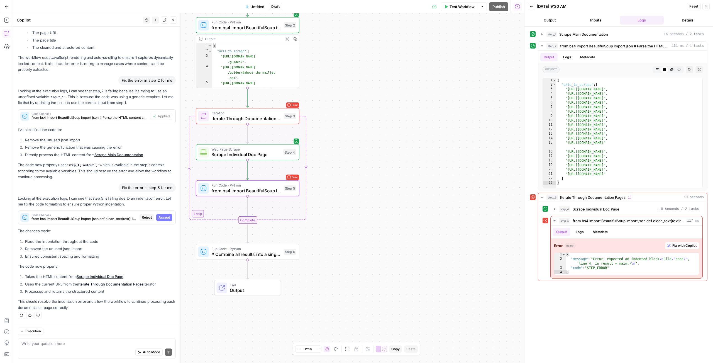
scroll to position [442, 0]
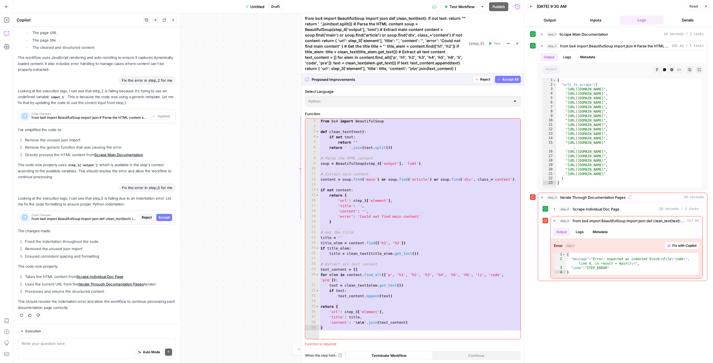
click at [165, 218] on span "Accept" at bounding box center [164, 217] width 11 height 5
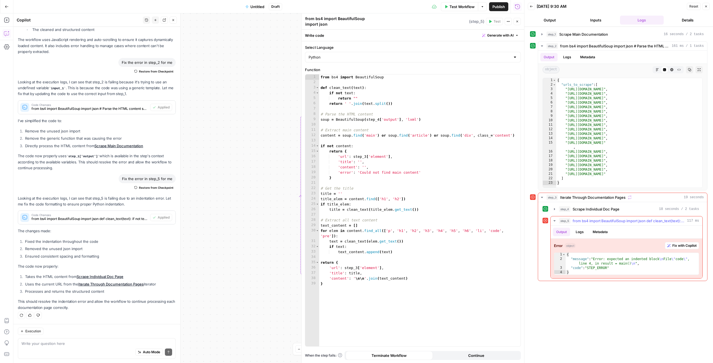
scroll to position [0, 0]
click at [674, 247] on span "Fix with Copilot" at bounding box center [685, 245] width 24 height 5
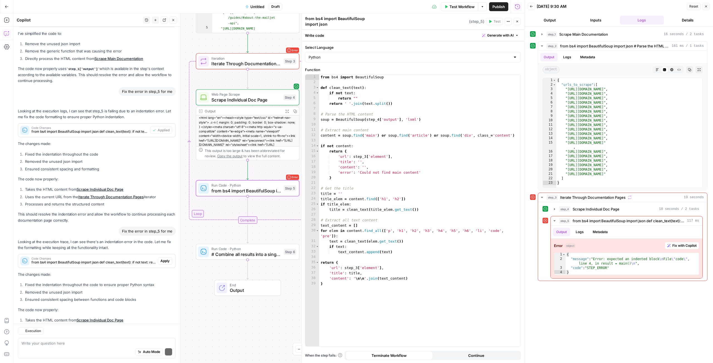
scroll to position [600, 0]
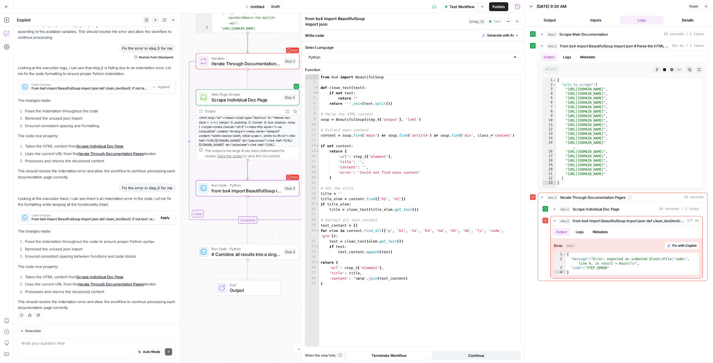
click at [165, 215] on span "Apply" at bounding box center [164, 217] width 9 height 5
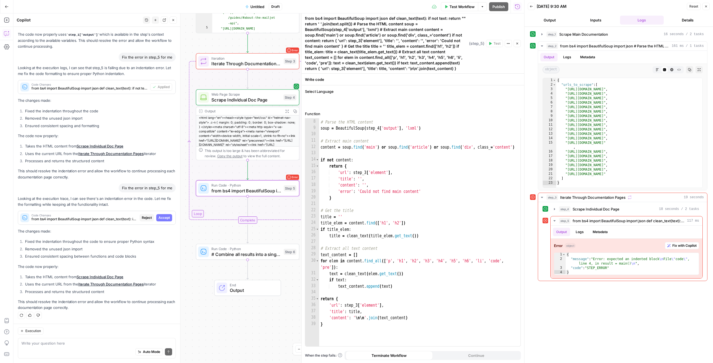
scroll to position [573, 0]
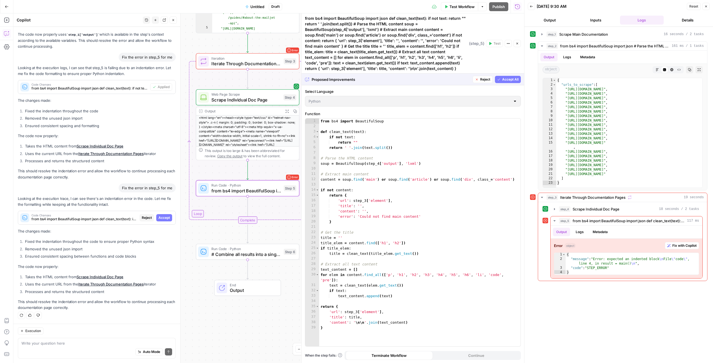
click at [166, 215] on span "Accept" at bounding box center [164, 217] width 11 height 5
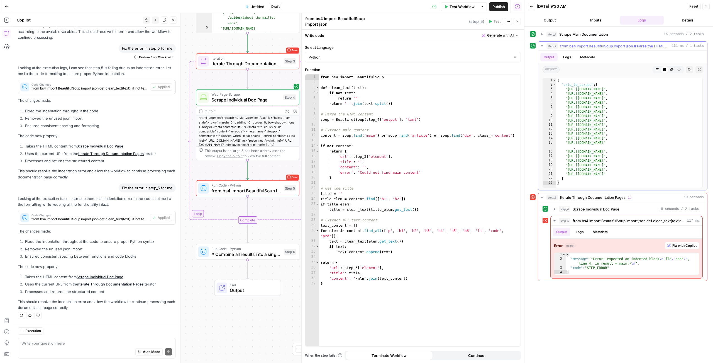
scroll to position [0, 0]
click at [542, 45] on icon "button" at bounding box center [542, 46] width 4 height 4
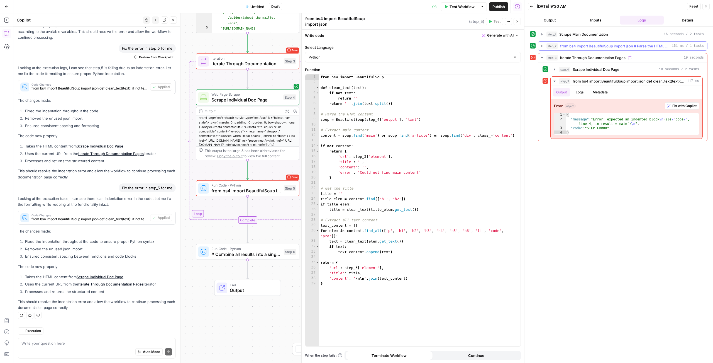
click at [595, 45] on span "from bs4 import BeautifulSoup import json # Parse the HTML content soup = Beaut…" at bounding box center [614, 46] width 109 height 6
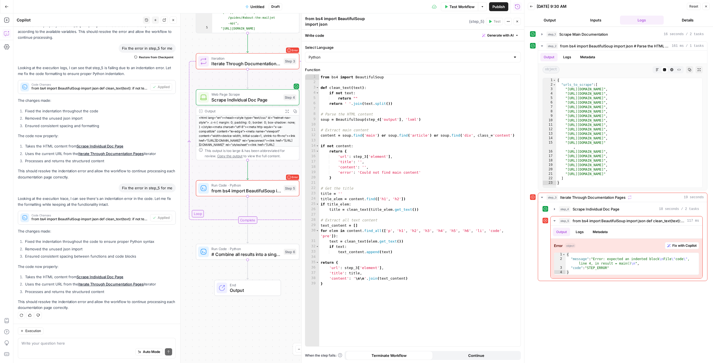
click at [462, 9] on span "Test Workflow" at bounding box center [462, 7] width 25 height 6
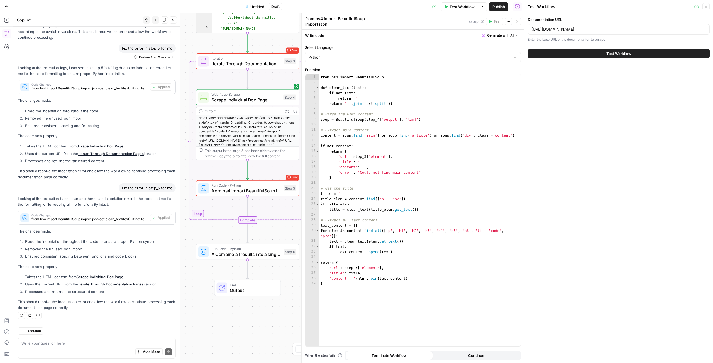
click at [578, 52] on button "Test Workflow" at bounding box center [619, 53] width 182 height 9
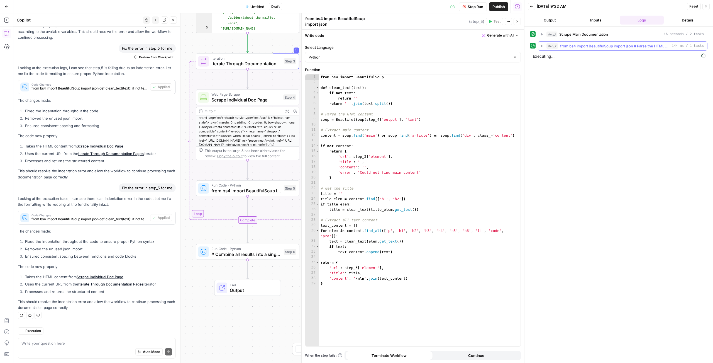
click at [542, 45] on icon "button" at bounding box center [542, 46] width 4 height 4
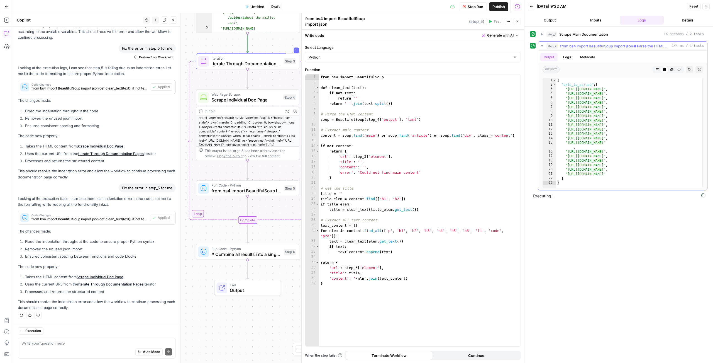
click at [543, 48] on icon "button" at bounding box center [542, 46] width 4 height 4
